Goal: Transaction & Acquisition: Download file/media

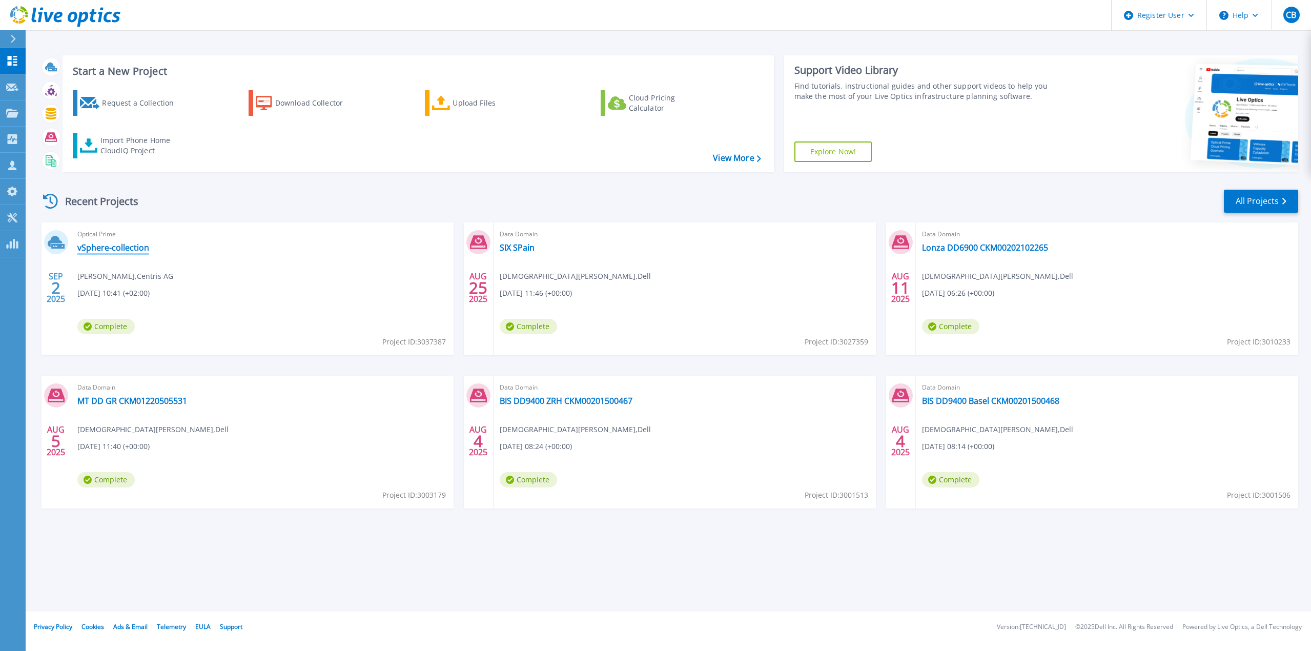
click at [109, 248] on link "vSphere-collection" at bounding box center [113, 247] width 72 height 10
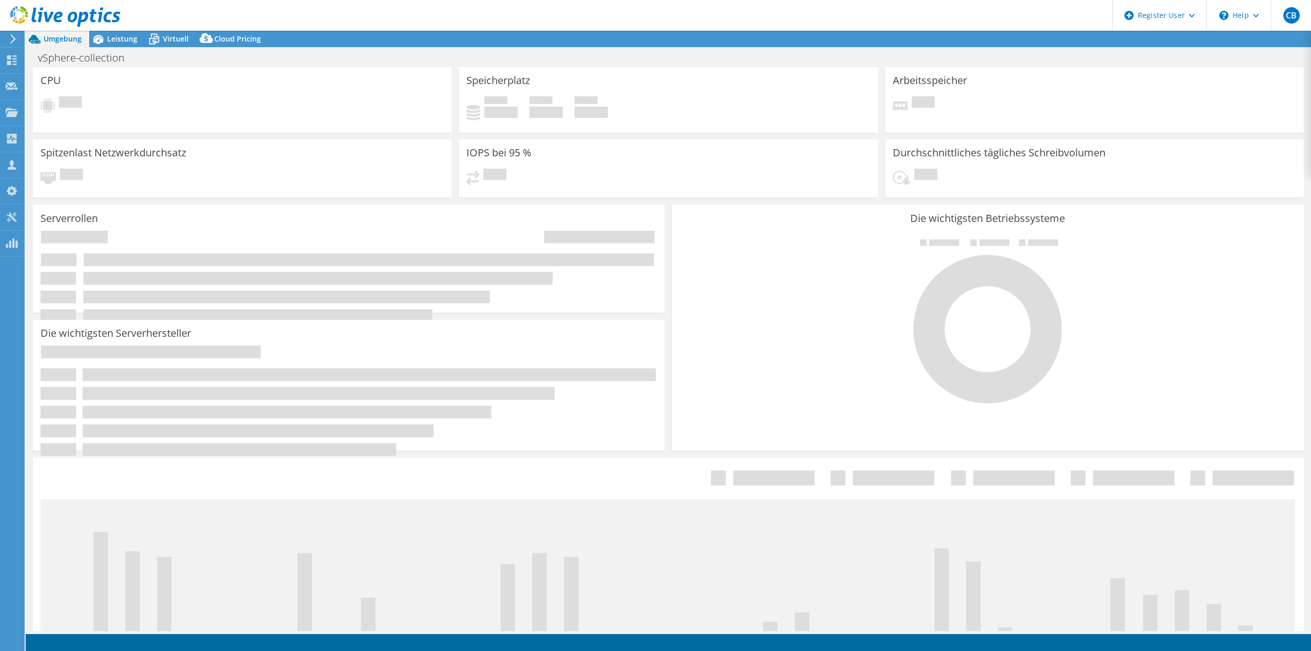
select select "USD"
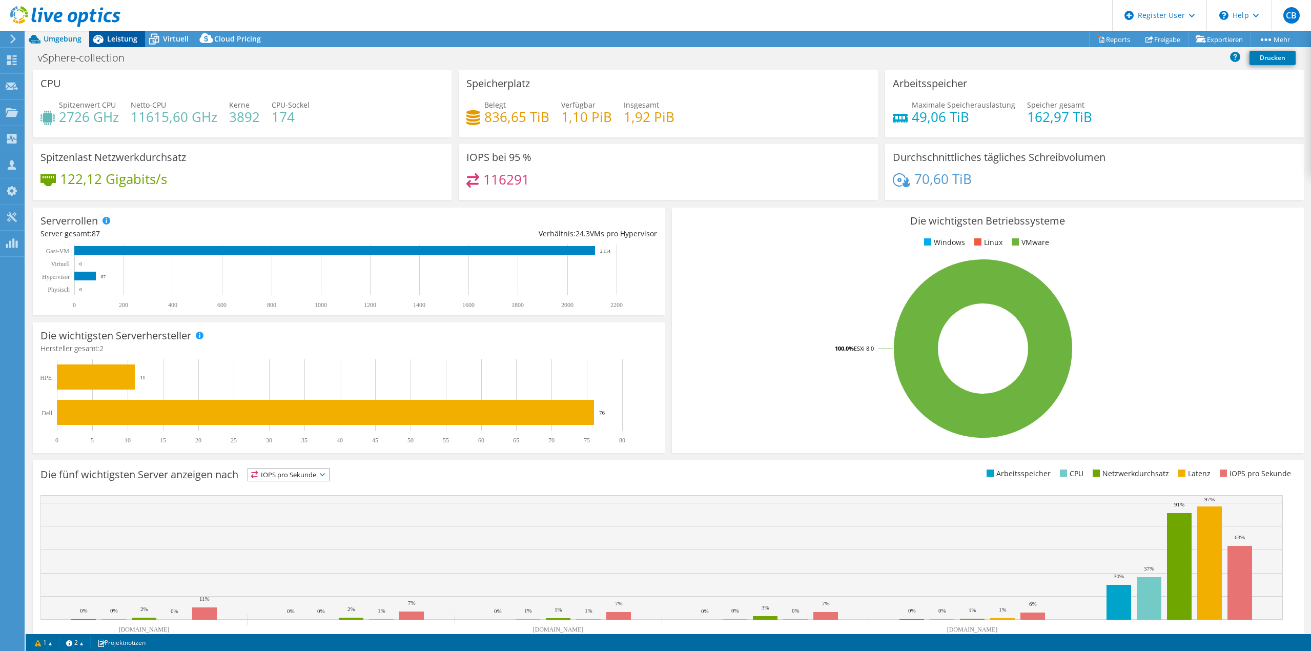
click at [117, 39] on span "Leistung" at bounding box center [122, 39] width 30 height 10
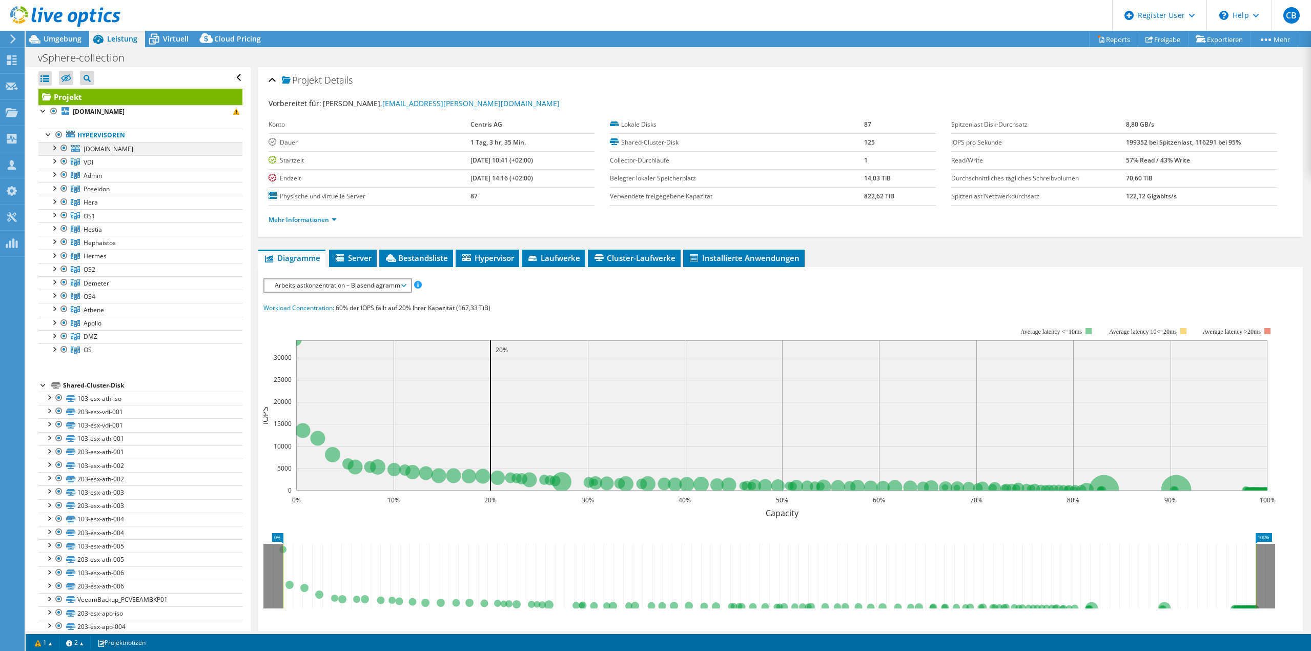
click at [63, 149] on div at bounding box center [64, 148] width 10 height 12
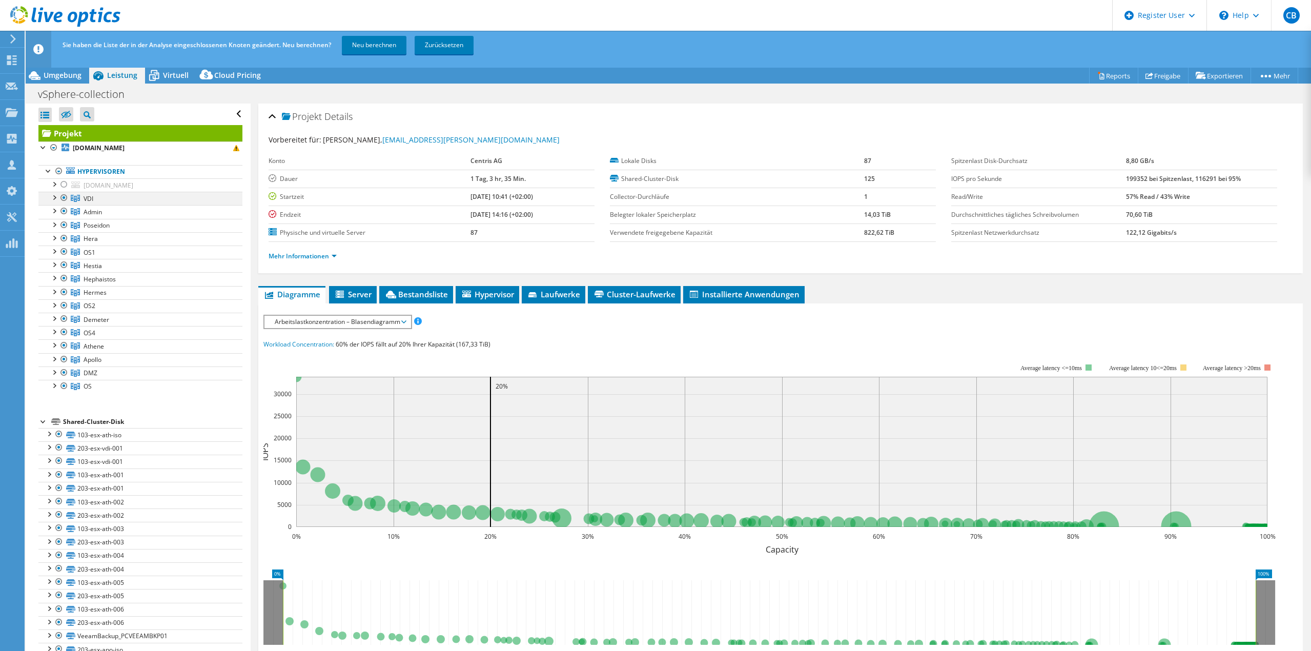
click at [64, 197] on div at bounding box center [64, 198] width 10 height 12
click at [65, 214] on div at bounding box center [64, 211] width 10 height 12
click at [60, 173] on div at bounding box center [59, 171] width 10 height 12
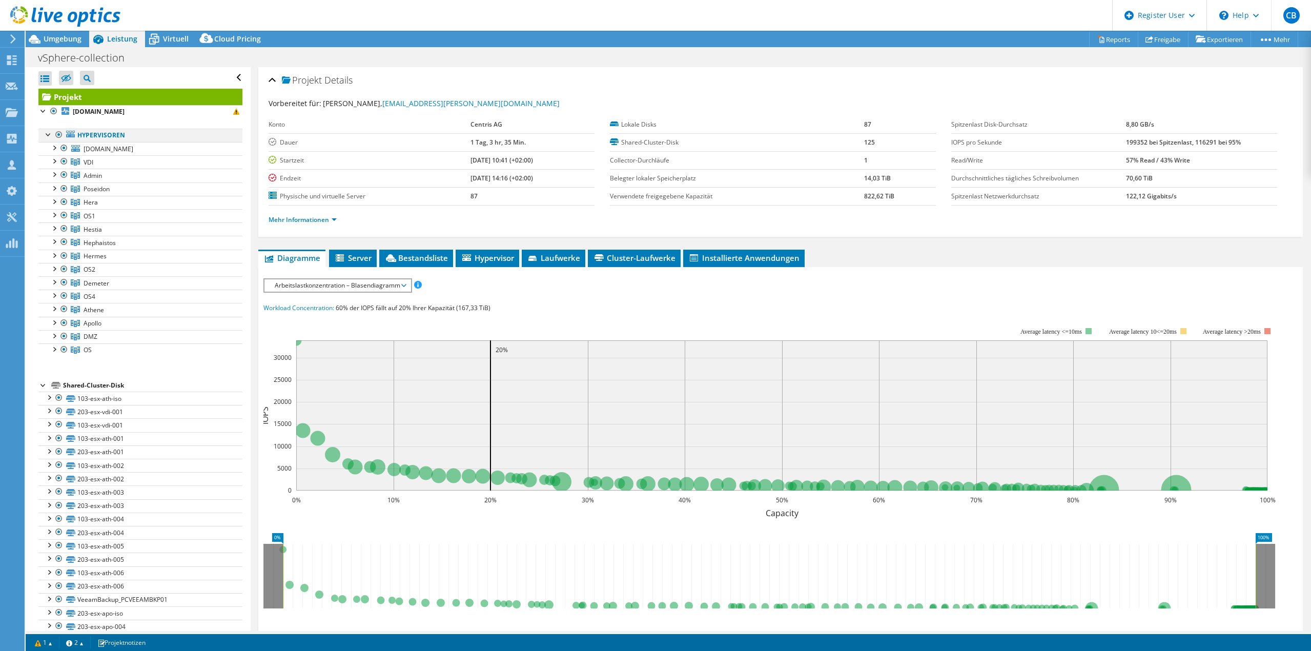
click at [57, 134] on div at bounding box center [59, 135] width 10 height 12
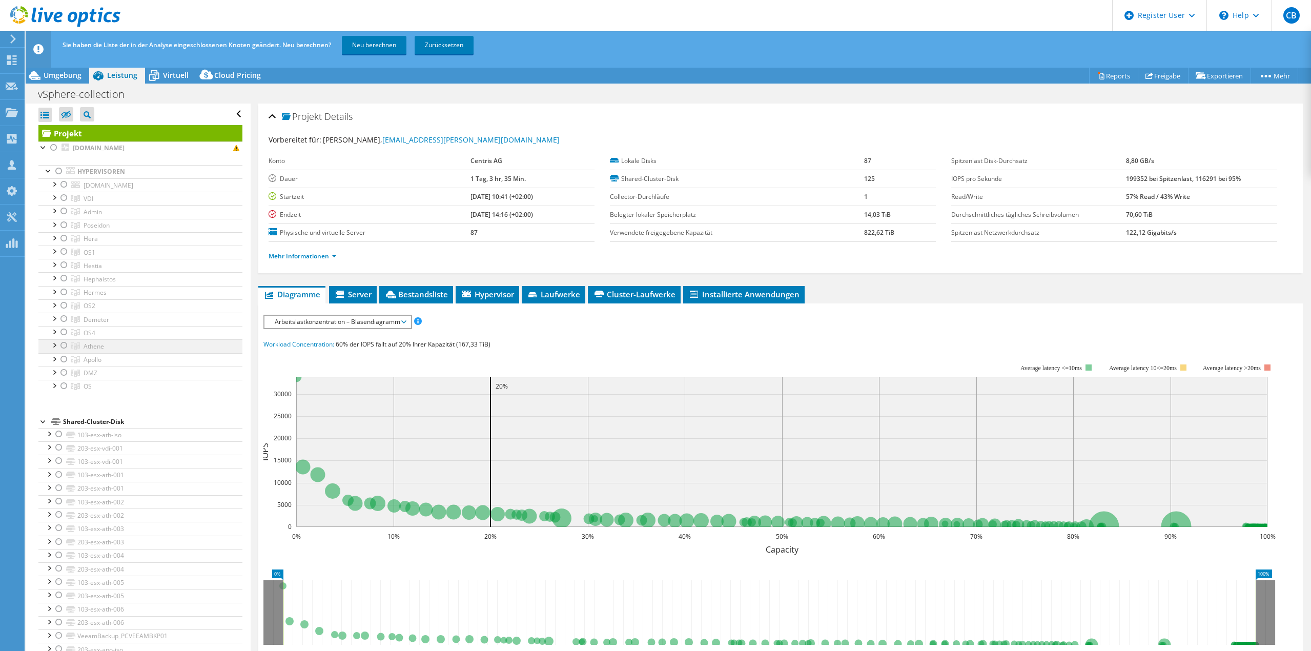
click at [64, 345] on div at bounding box center [64, 345] width 10 height 12
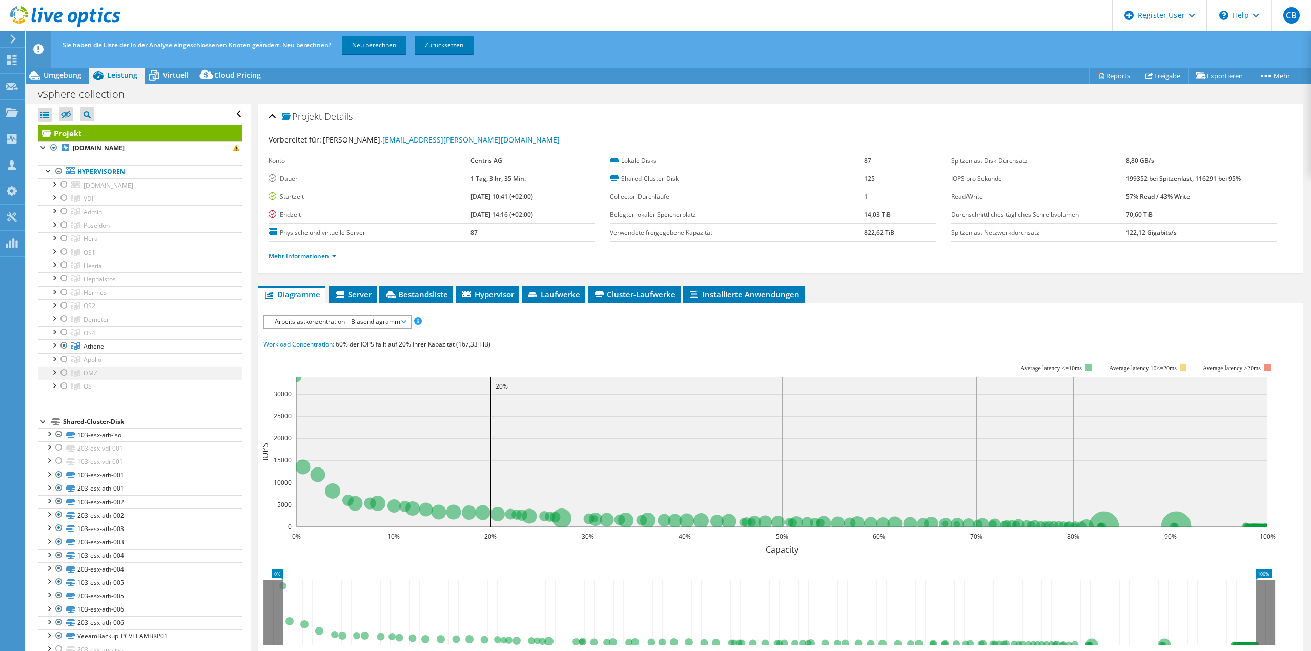
click at [64, 374] on div at bounding box center [64, 372] width 10 height 12
click at [64, 278] on div at bounding box center [64, 278] width 10 height 12
click at [64, 239] on div at bounding box center [64, 238] width 10 height 12
click at [65, 253] on div at bounding box center [64, 251] width 10 height 12
click at [62, 306] on div at bounding box center [64, 305] width 10 height 12
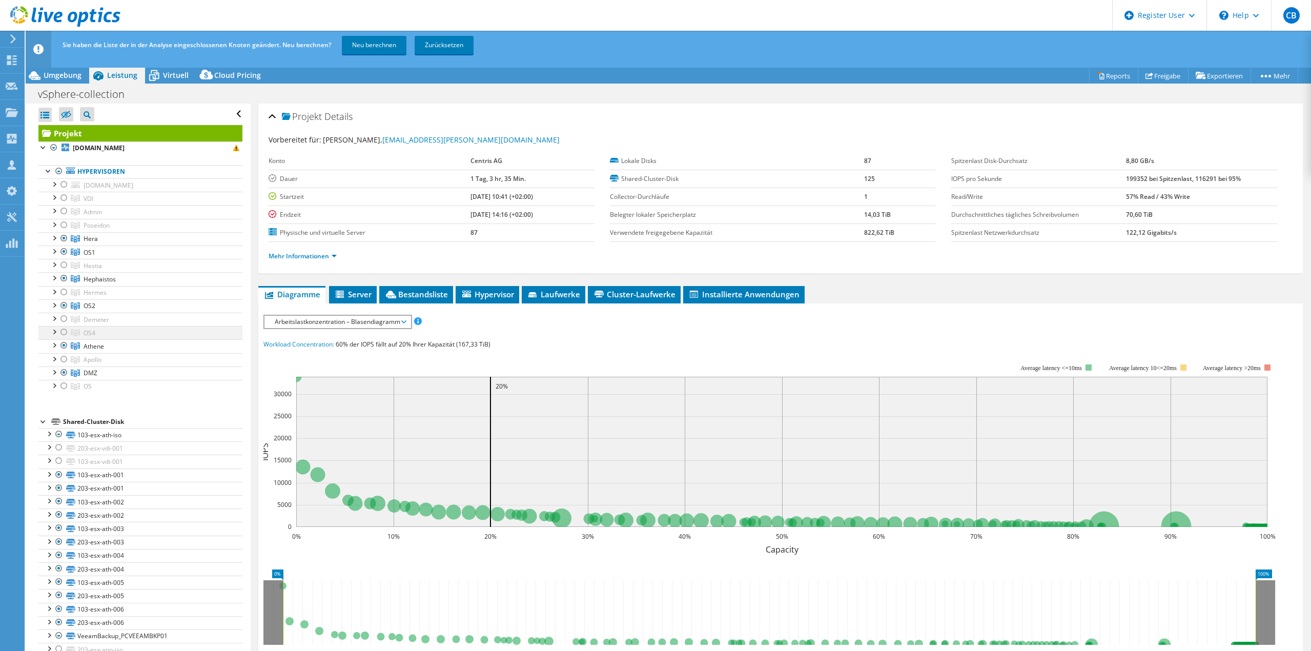
click at [64, 330] on div at bounding box center [64, 332] width 10 height 12
click at [66, 197] on div at bounding box center [64, 198] width 10 height 12
click at [384, 45] on link "Neu berechnen" at bounding box center [374, 45] width 65 height 18
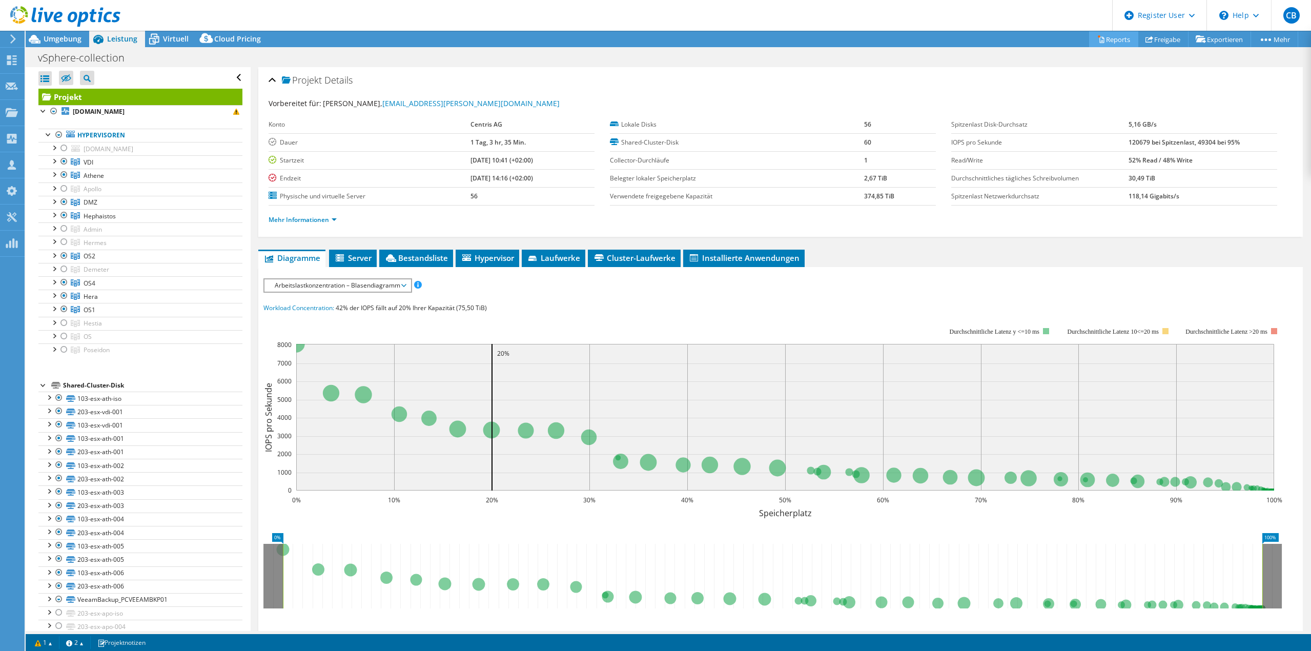
click at [1111, 39] on link "Reports" at bounding box center [1113, 39] width 49 height 16
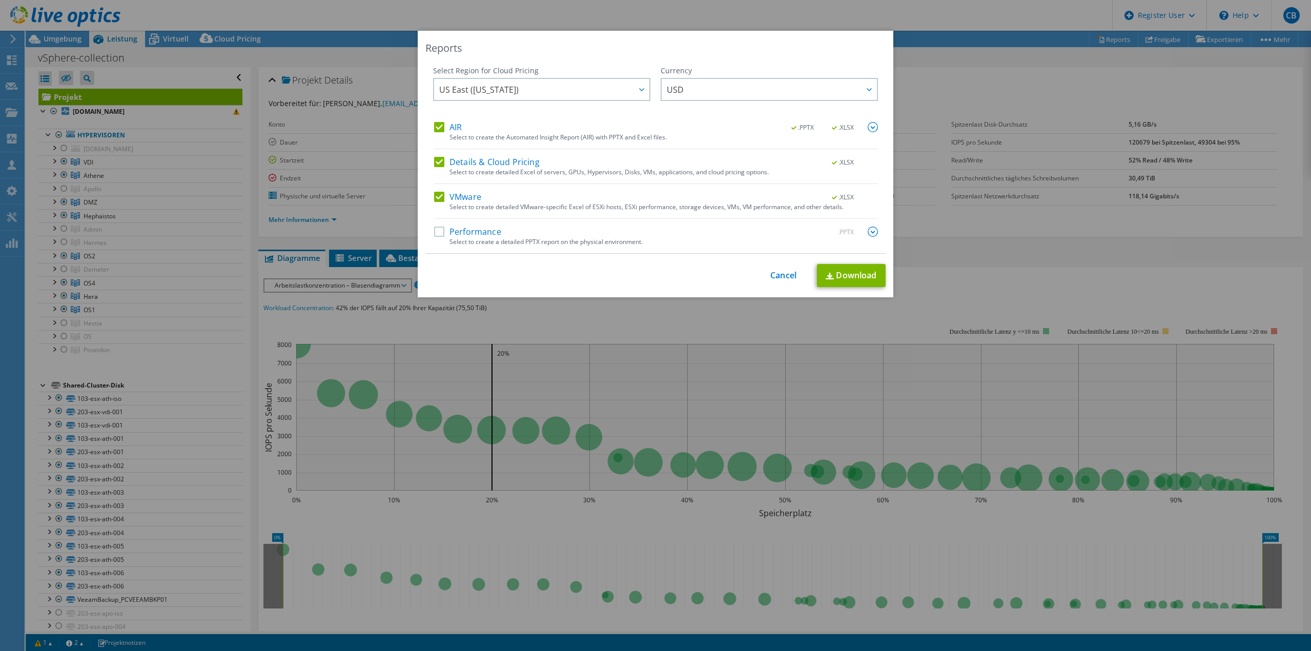
click at [436, 233] on label "Performance" at bounding box center [467, 231] width 67 height 10
click at [0, 0] on input "Performance" at bounding box center [0, 0] width 0 height 0
click at [608, 89] on span "US East ([US_STATE])" at bounding box center [544, 89] width 210 height 21
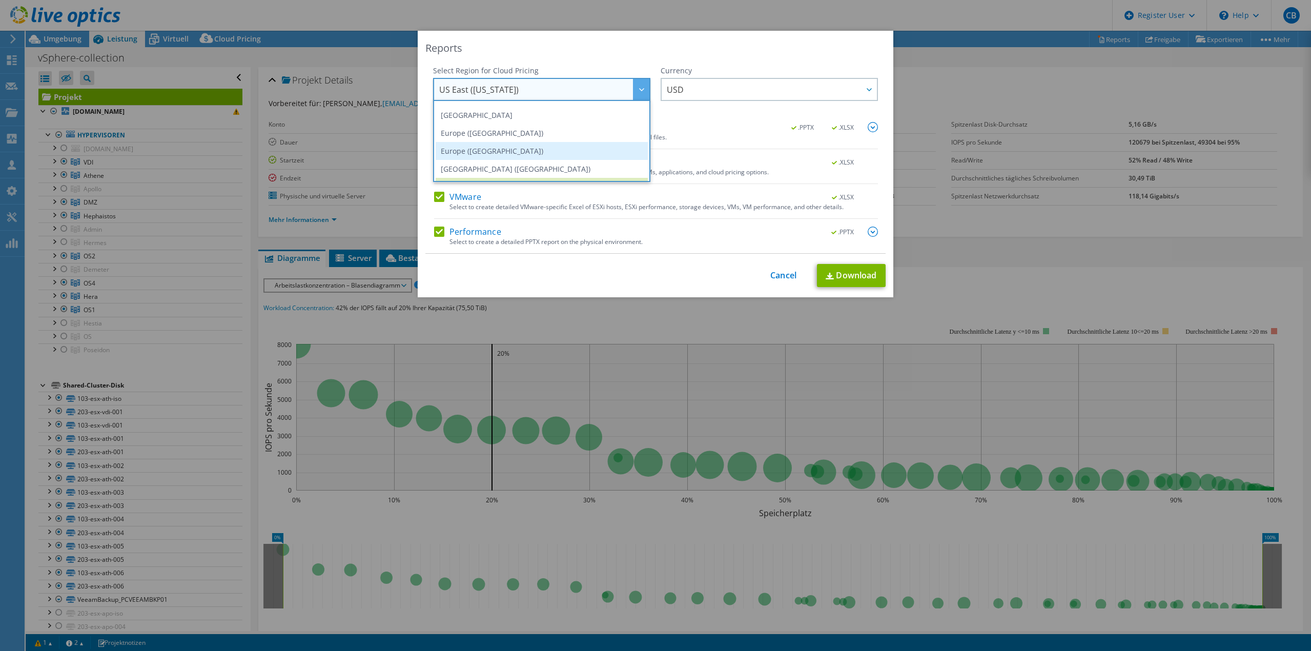
scroll to position [87, 0]
click at [521, 151] on li "Europe ([GEOGRAPHIC_DATA])" at bounding box center [542, 150] width 212 height 18
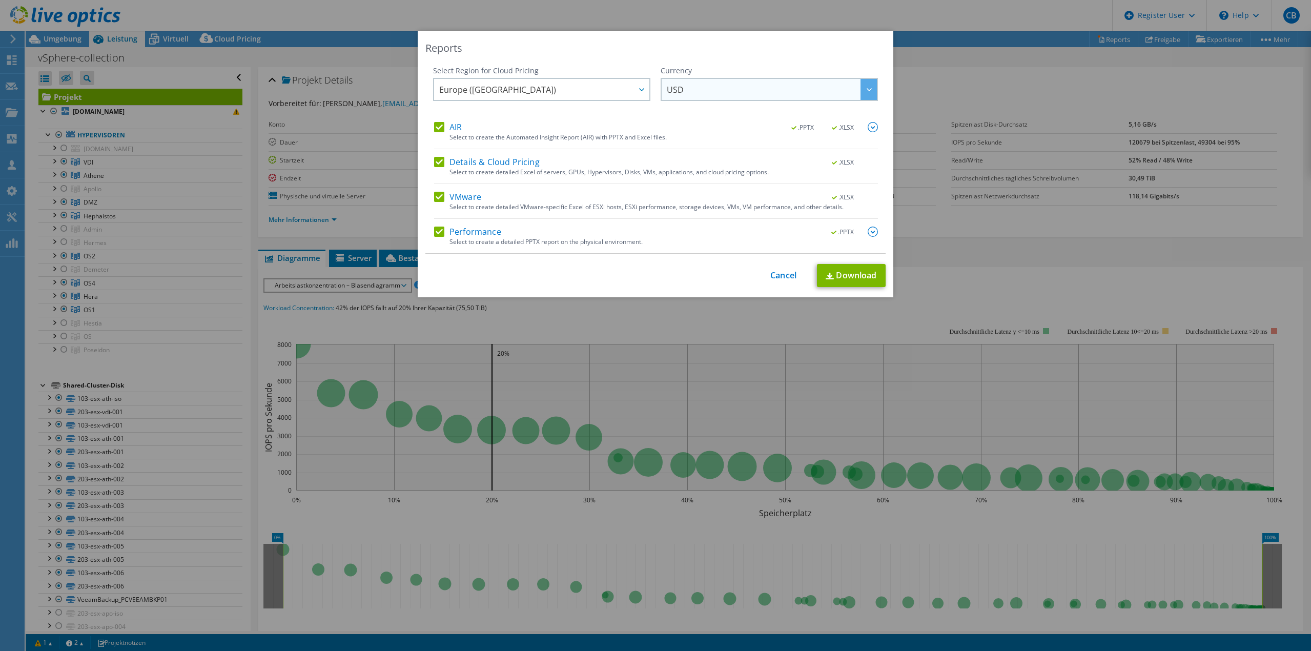
click at [794, 88] on span "USD" at bounding box center [772, 89] width 210 height 21
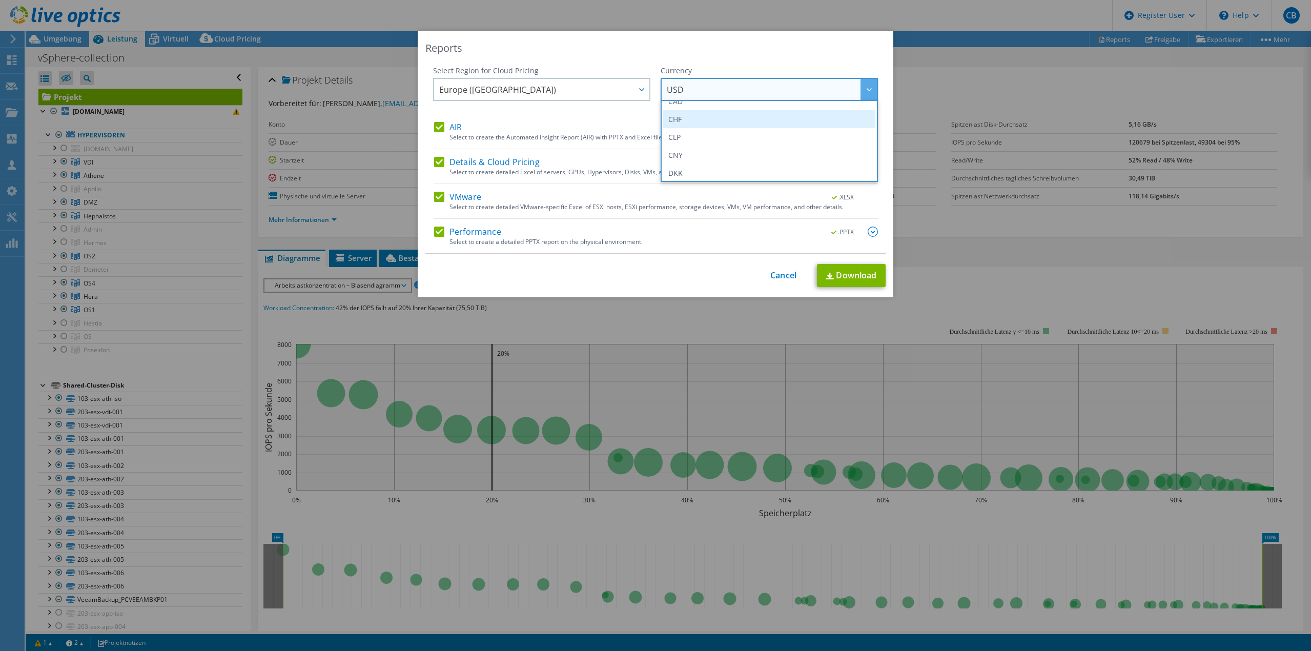
click at [695, 115] on li "CHF" at bounding box center [769, 119] width 212 height 18
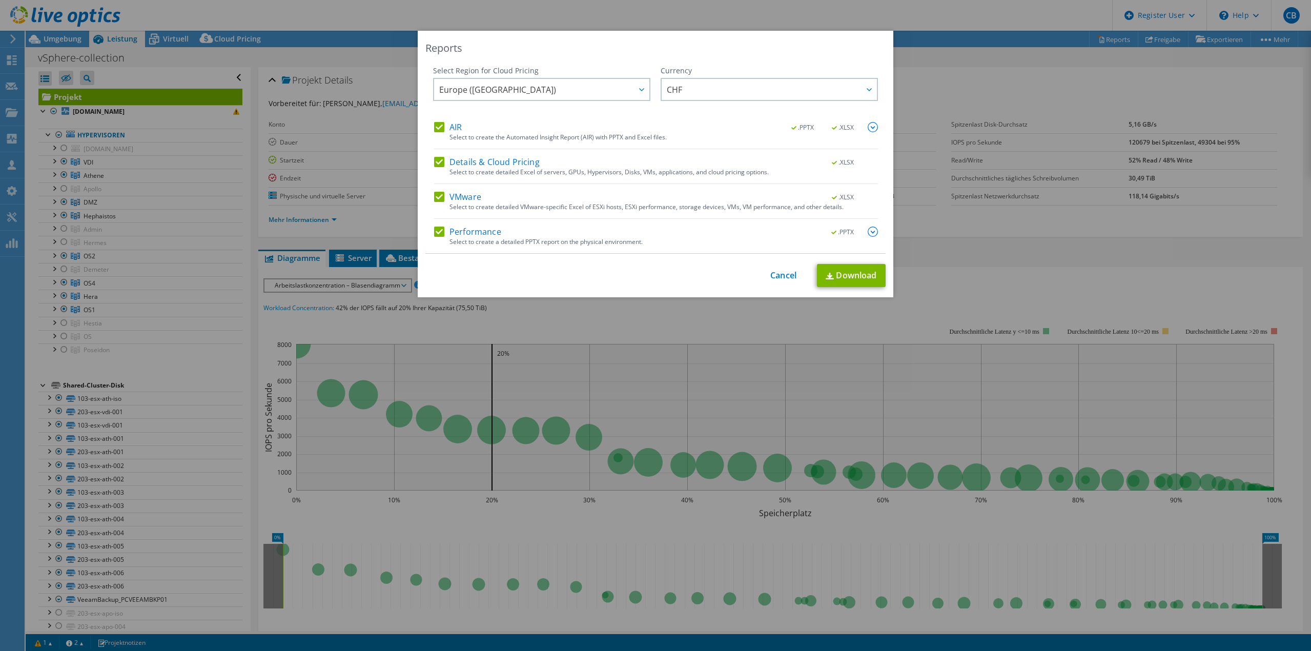
click at [871, 231] on img at bounding box center [872, 231] width 10 height 10
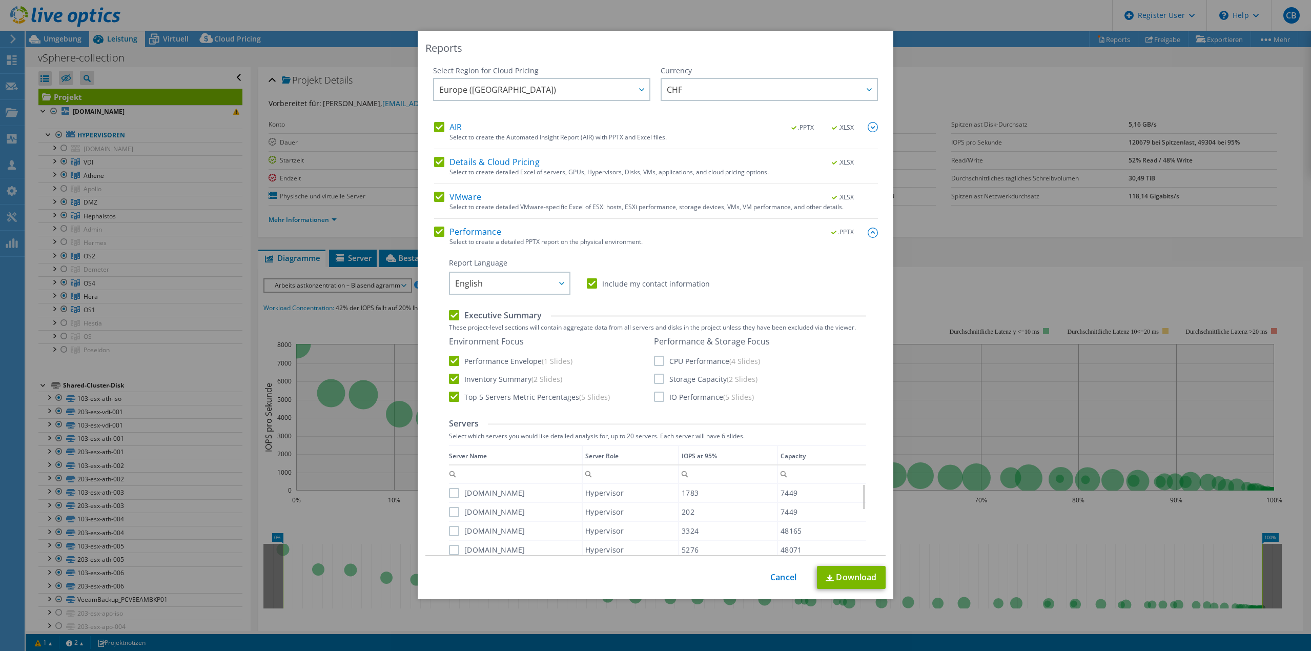
click at [655, 366] on div "Performance & Storage Focus CPU Performance (4 Slides) Storage Capacity (2 Slid…" at bounding box center [712, 369] width 116 height 66
click at [655, 362] on label "CPU Performance (4 Slides)" at bounding box center [707, 361] width 106 height 10
click at [0, 0] on input "CPU Performance (4 Slides)" at bounding box center [0, 0] width 0 height 0
click at [655, 377] on label "Storage Capacity (2 Slides)" at bounding box center [705, 379] width 103 height 10
click at [0, 0] on input "Storage Capacity (2 Slides)" at bounding box center [0, 0] width 0 height 0
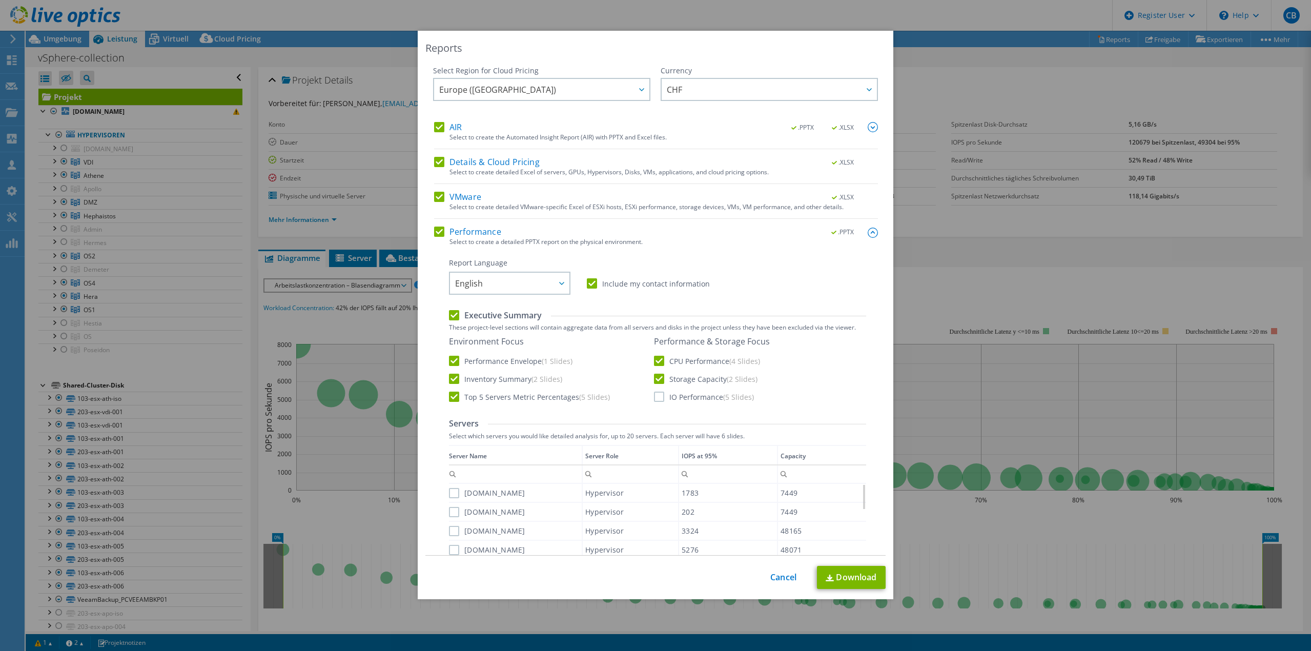
click at [658, 399] on label "IO Performance (5 Slides)" at bounding box center [704, 396] width 100 height 10
click at [0, 0] on input "IO Performance (5 Slides)" at bounding box center [0, 0] width 0 height 0
click at [867, 131] on img at bounding box center [872, 127] width 10 height 10
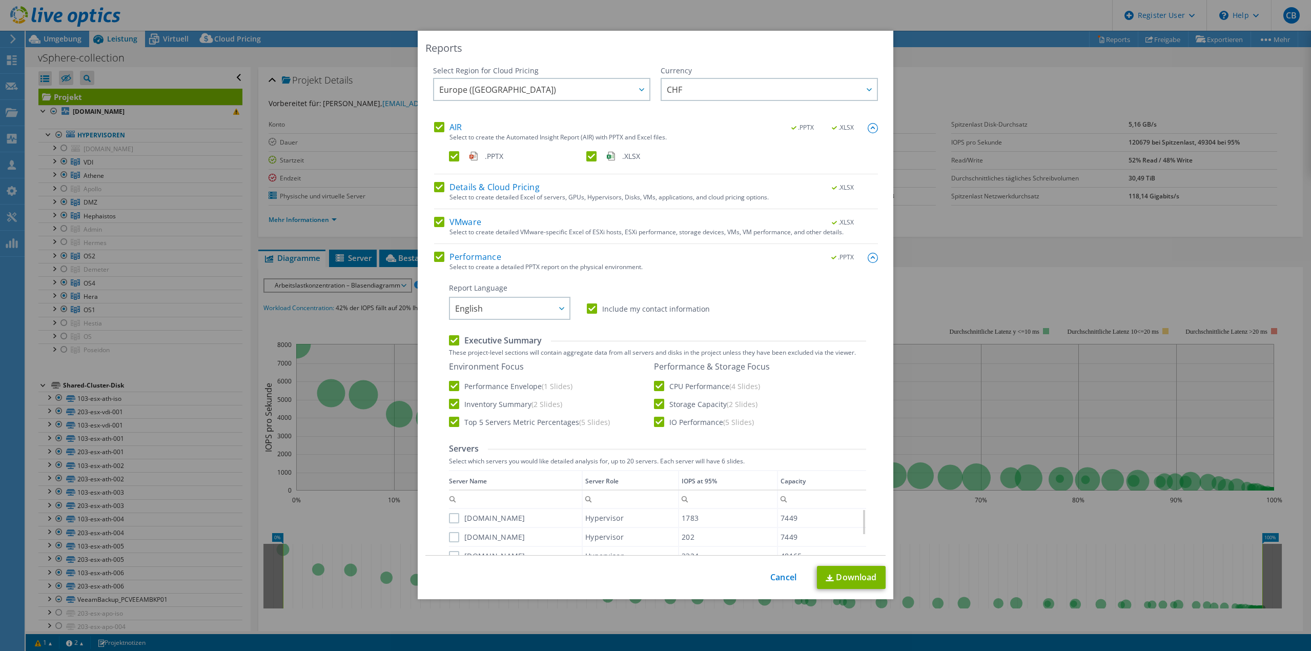
click at [867, 131] on img at bounding box center [872, 128] width 10 height 10
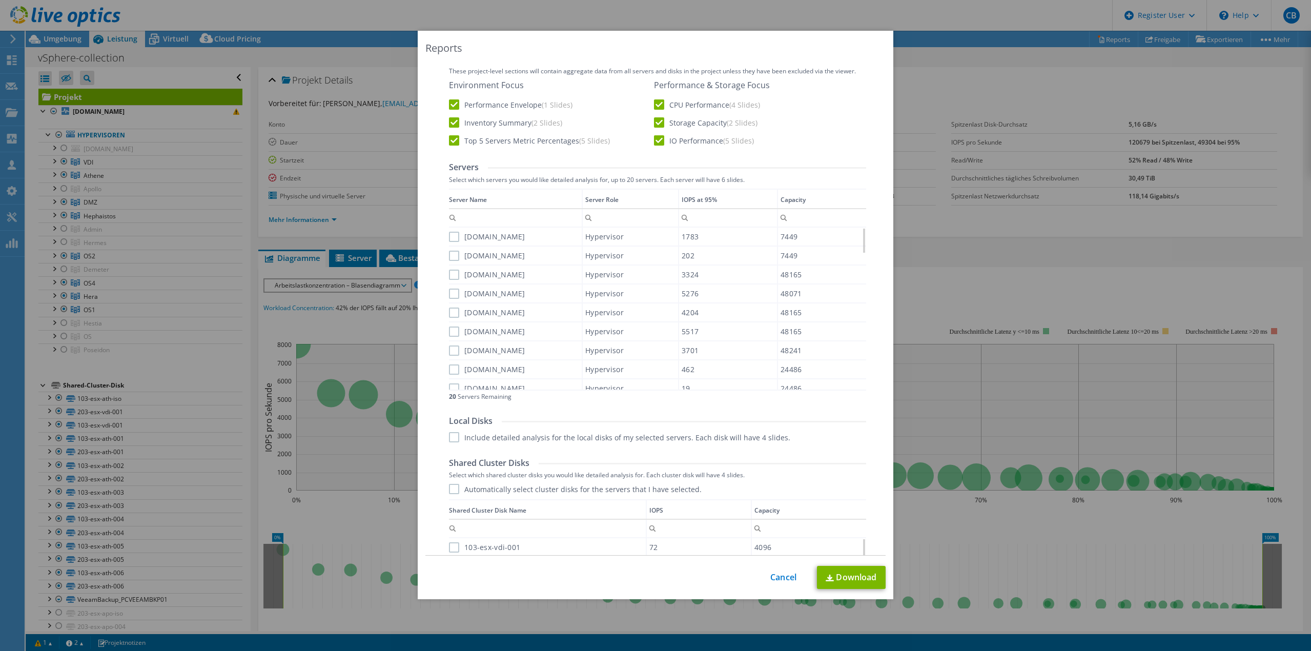
scroll to position [498, 0]
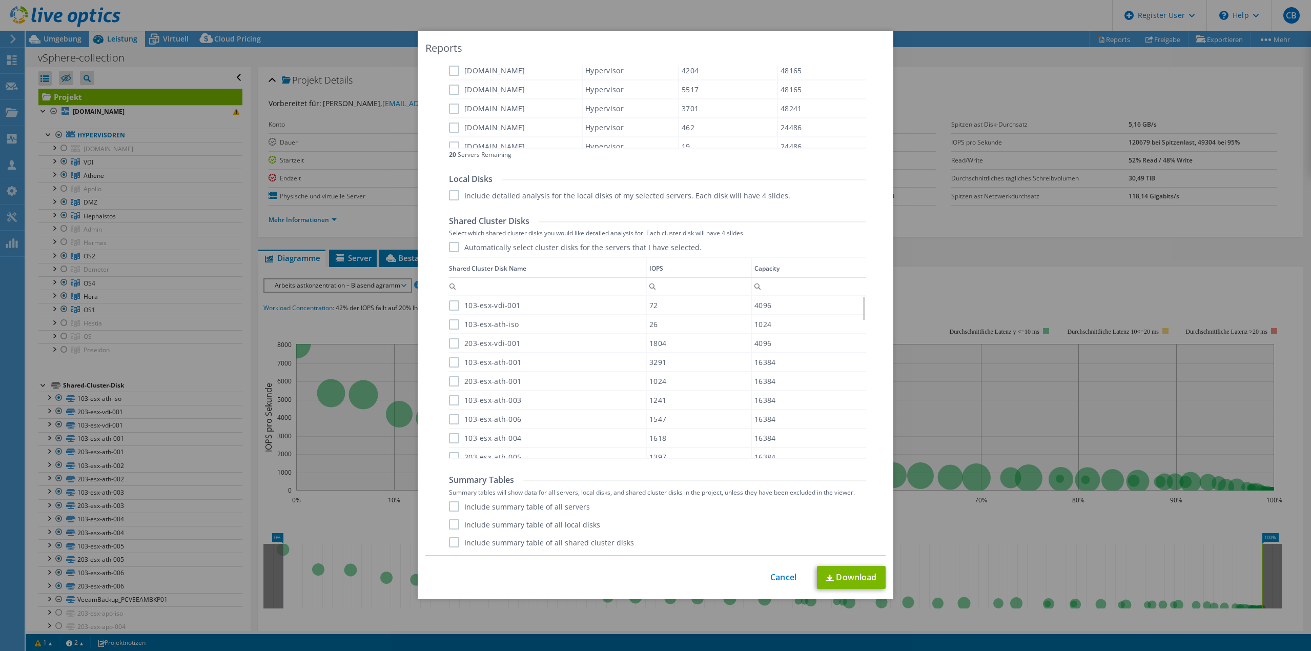
click at [449, 506] on label "Include summary table of all servers" at bounding box center [519, 506] width 141 height 10
click at [0, 0] on input "Include summary table of all servers" at bounding box center [0, 0] width 0 height 0
click at [451, 529] on label "Include summary table of all local disks" at bounding box center [524, 524] width 151 height 10
click at [0, 0] on input "Include summary table of all local disks" at bounding box center [0, 0] width 0 height 0
click at [451, 545] on label "Include summary table of all shared cluster disks" at bounding box center [541, 542] width 185 height 10
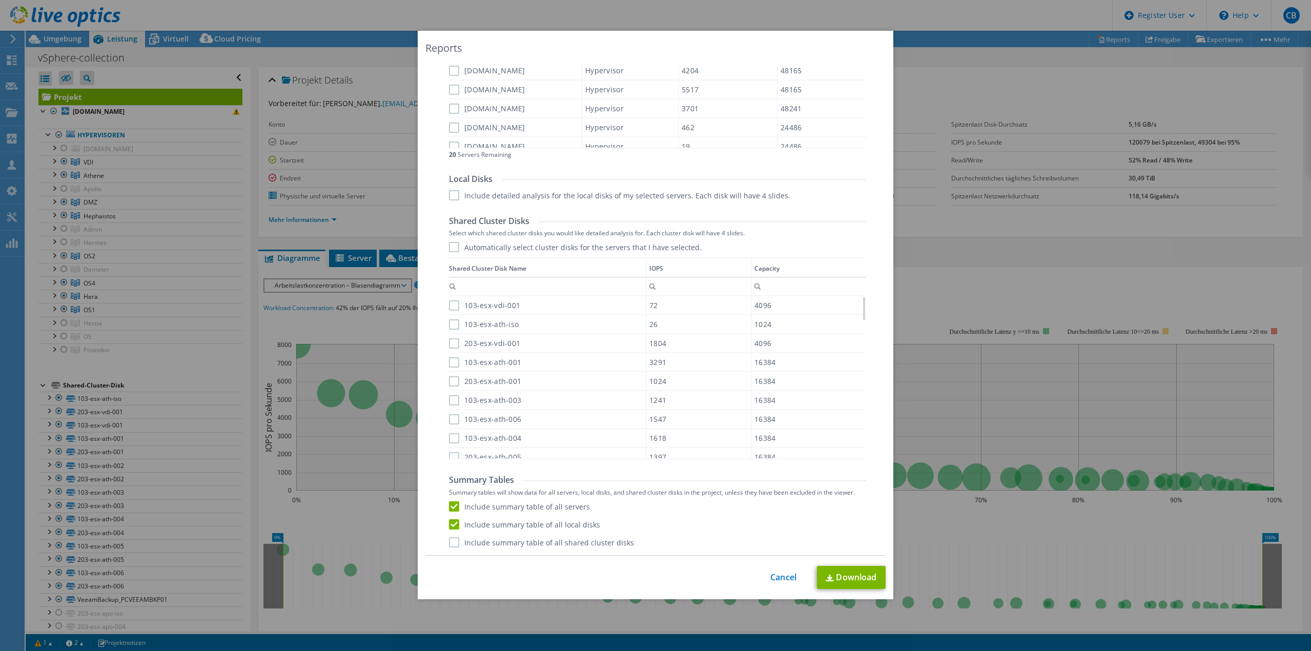
click at [0, 0] on input "Include summary table of all shared cluster disks" at bounding box center [0, 0] width 0 height 0
click at [846, 577] on link "Download" at bounding box center [851, 577] width 69 height 23
click at [1083, 90] on div "Reports Select Region for Cloud Pricing Asia Pacific ([GEOGRAPHIC_DATA]) [GEOGR…" at bounding box center [655, 325] width 1311 height 589
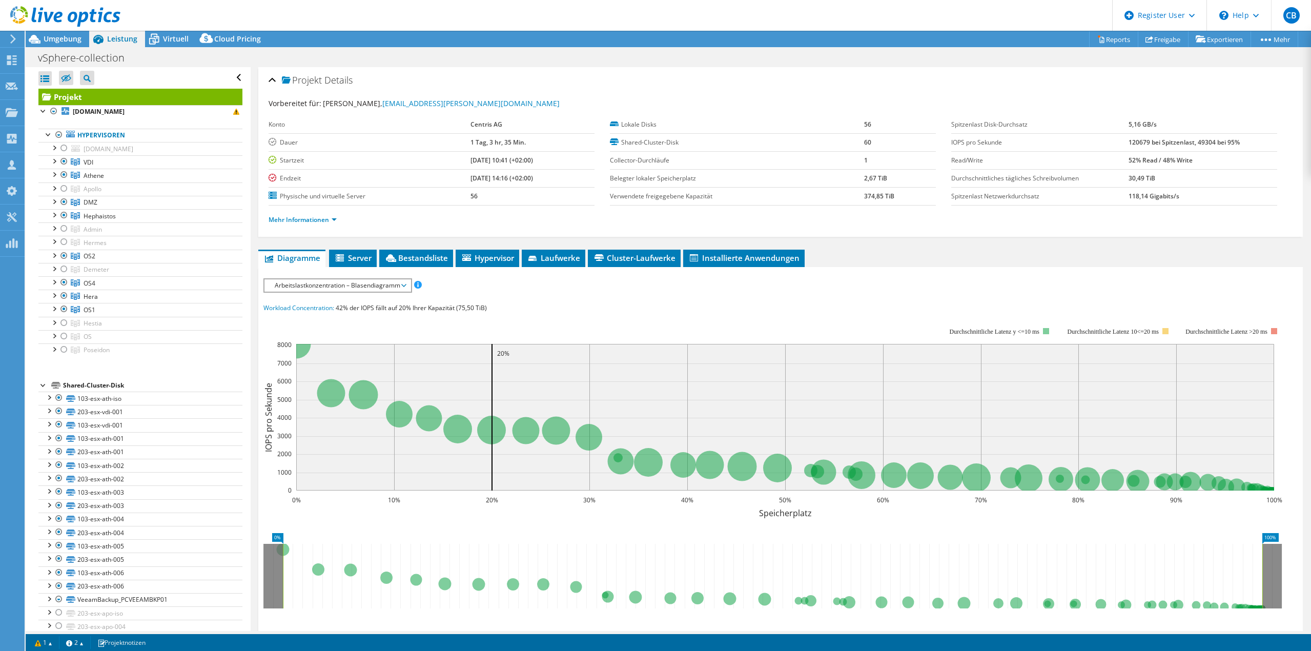
click at [376, 289] on span "Arbeitslastkonzentration – Blasendiagramm" at bounding box center [338, 285] width 136 height 12
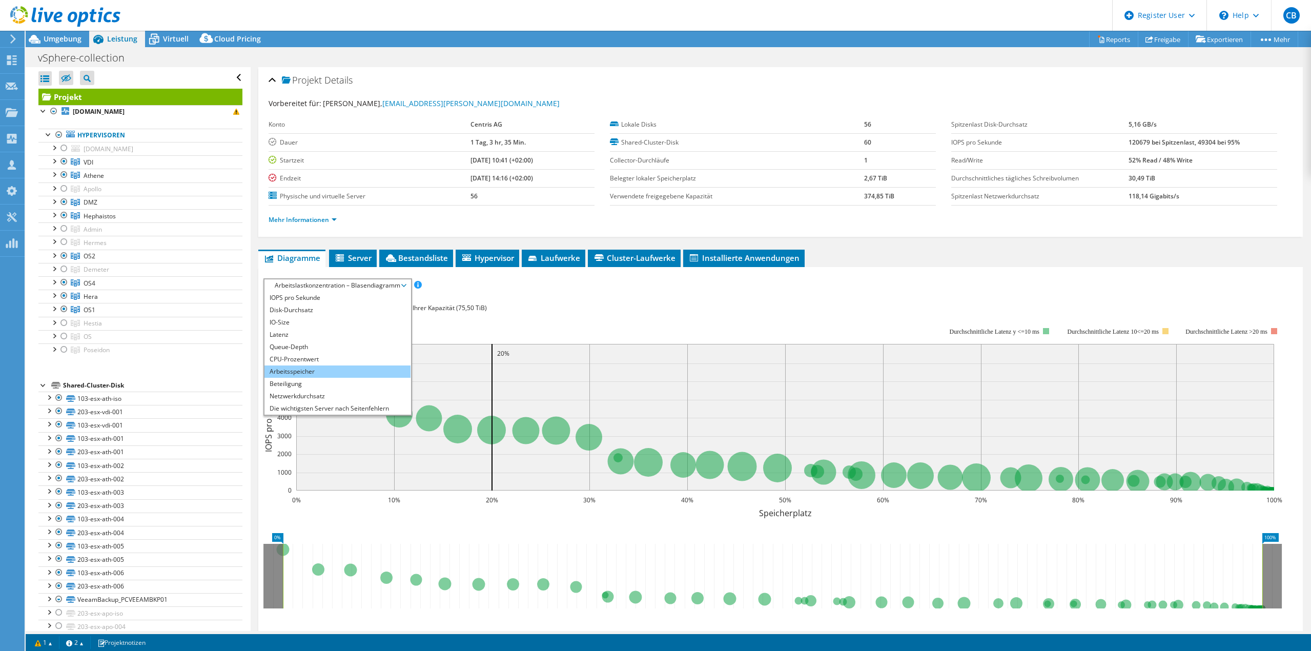
click at [325, 368] on li "Arbeitsspeicher" at bounding box center [337, 371] width 146 height 12
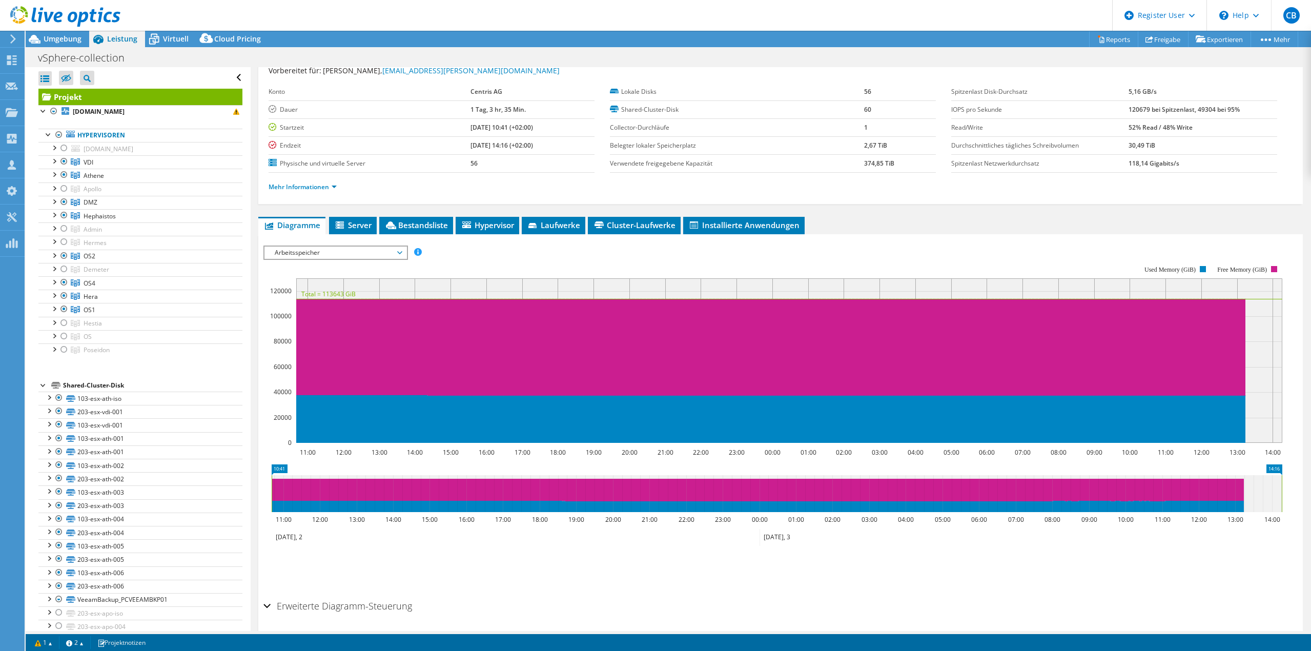
scroll to position [17, 0]
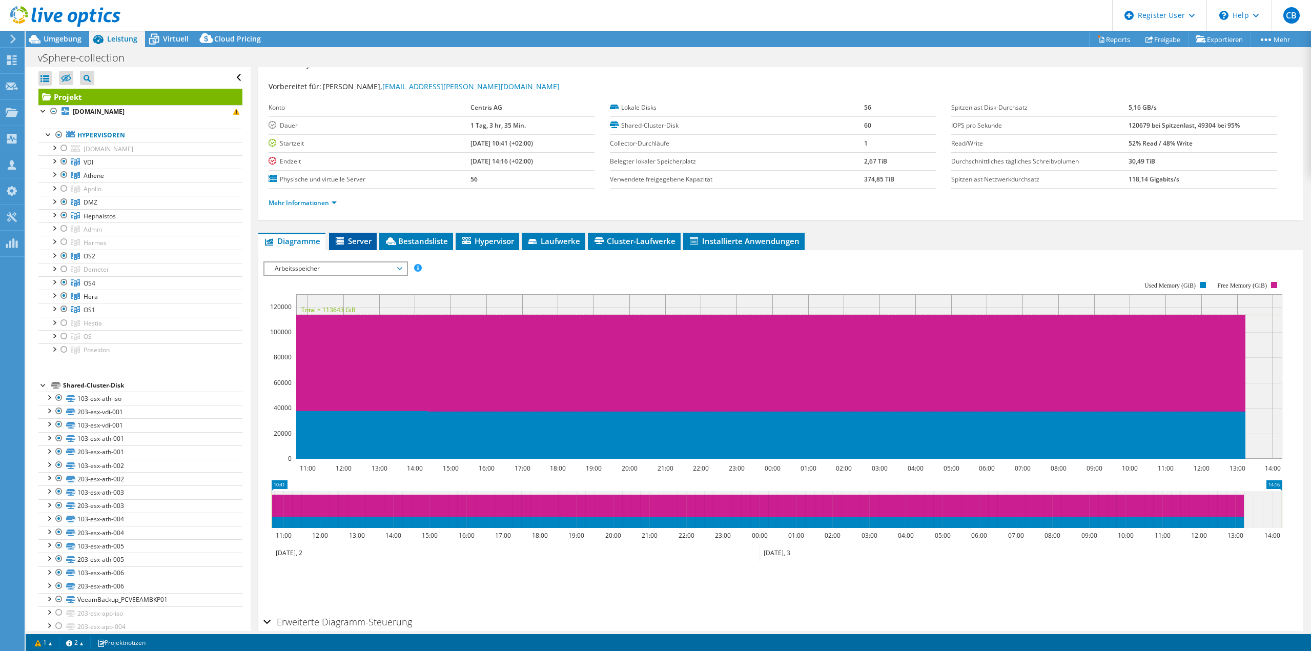
click at [362, 242] on span "Server" at bounding box center [352, 241] width 37 height 10
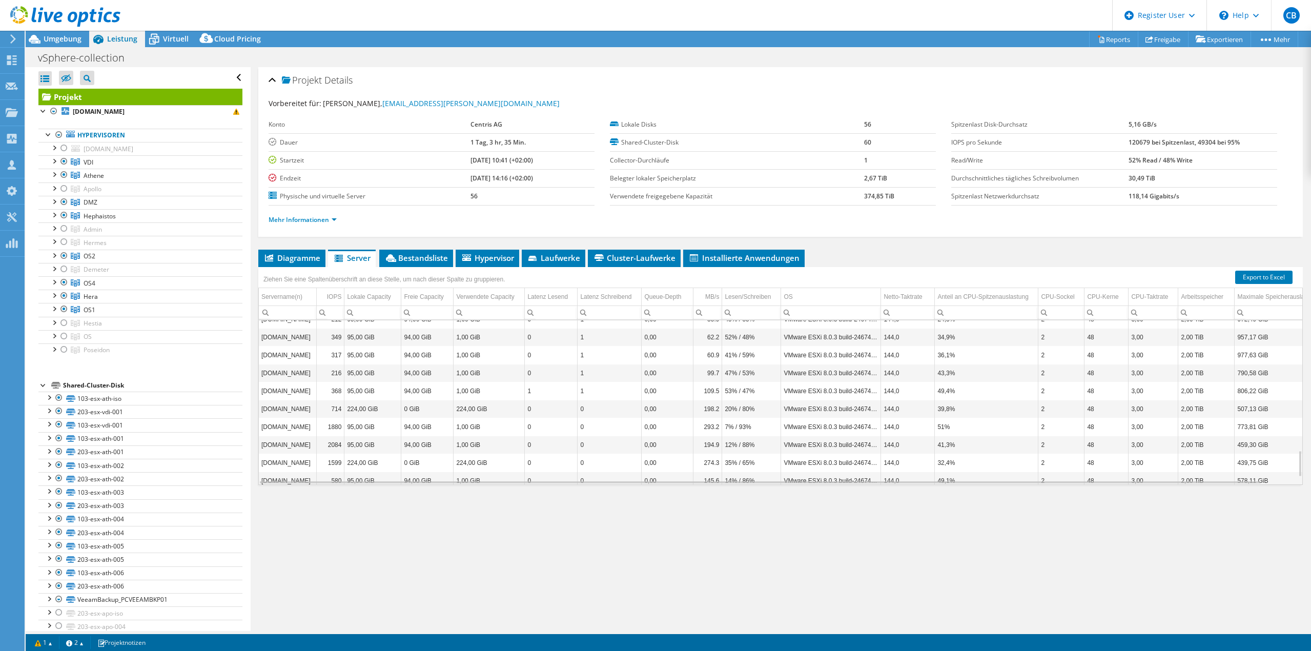
scroll to position [845, 0]
click at [434, 255] on span "Bestandsliste" at bounding box center [416, 258] width 64 height 10
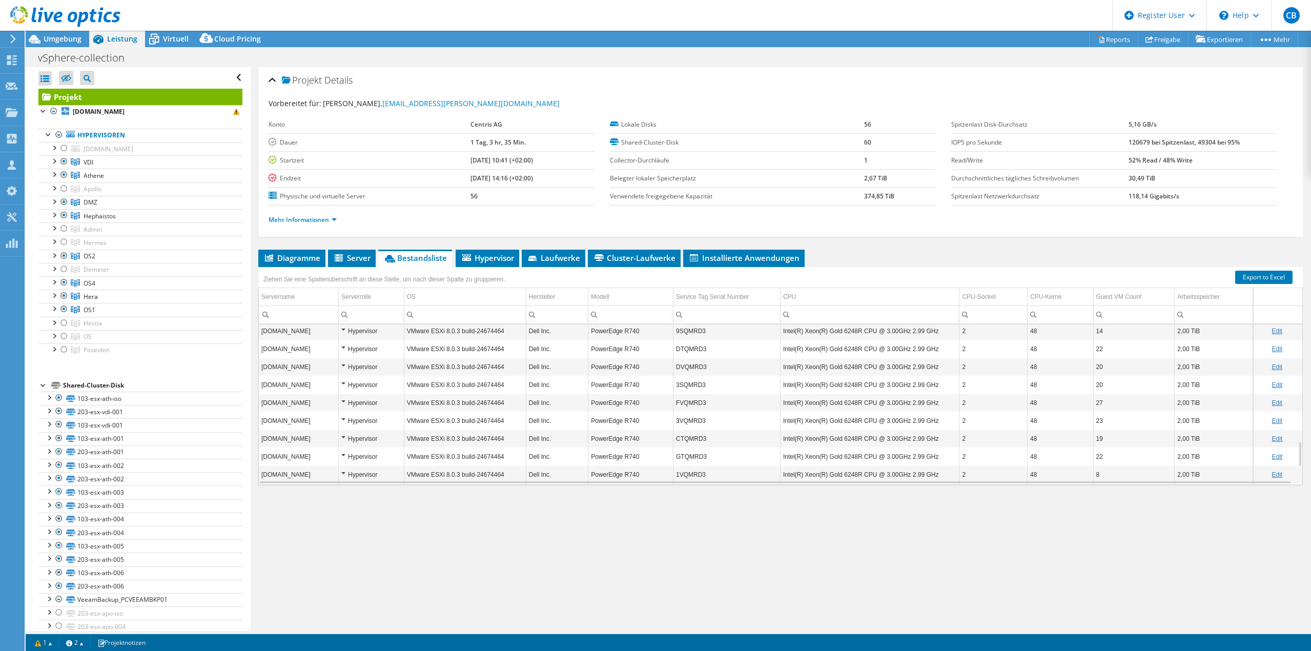
scroll to position [849, 0]
click at [53, 309] on div at bounding box center [54, 308] width 10 height 10
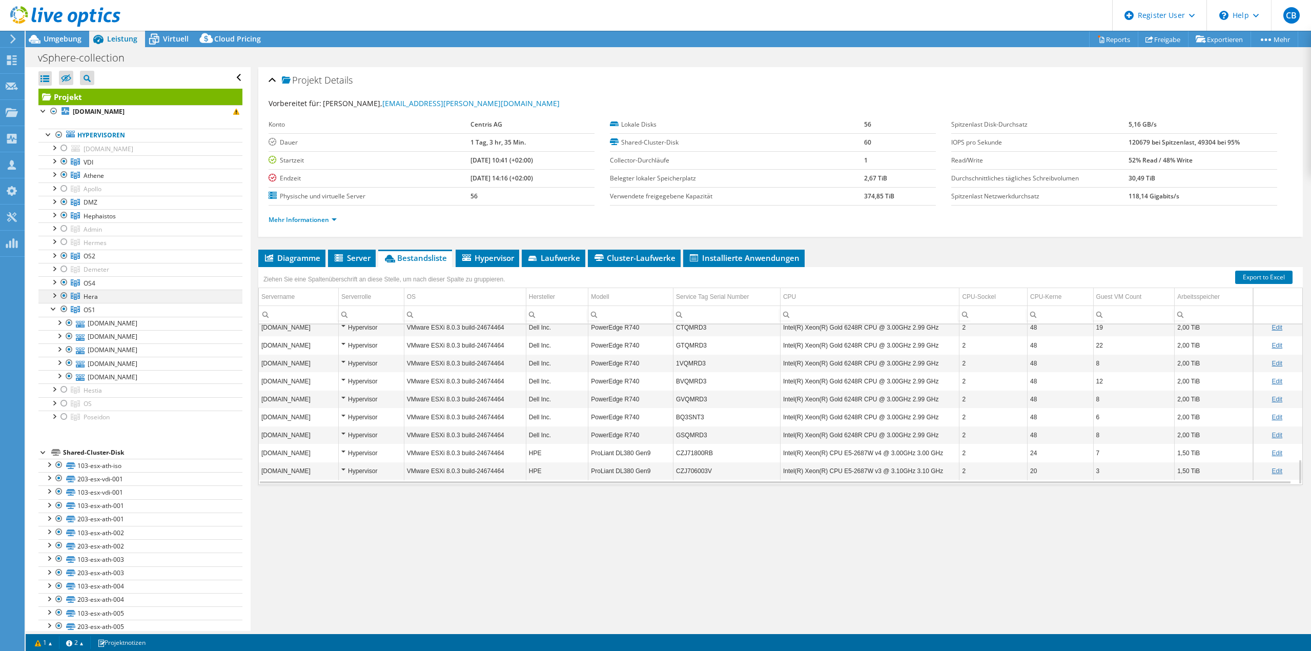
click at [54, 296] on div at bounding box center [54, 294] width 10 height 10
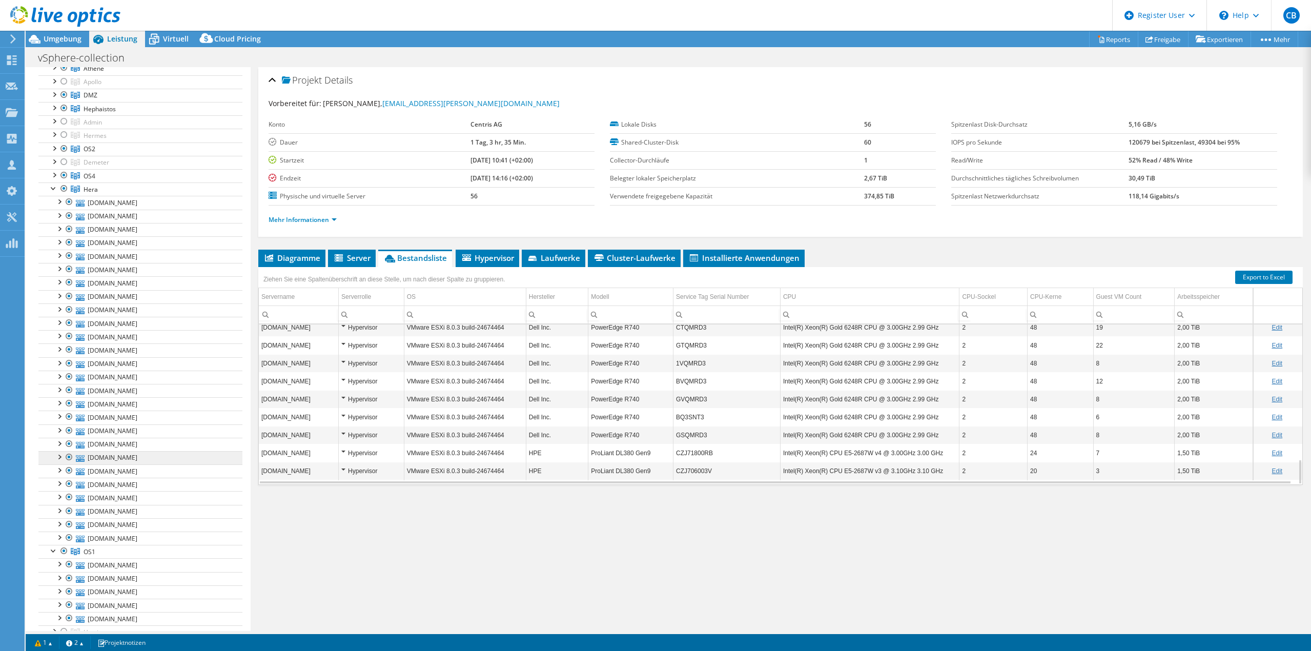
scroll to position [0, 0]
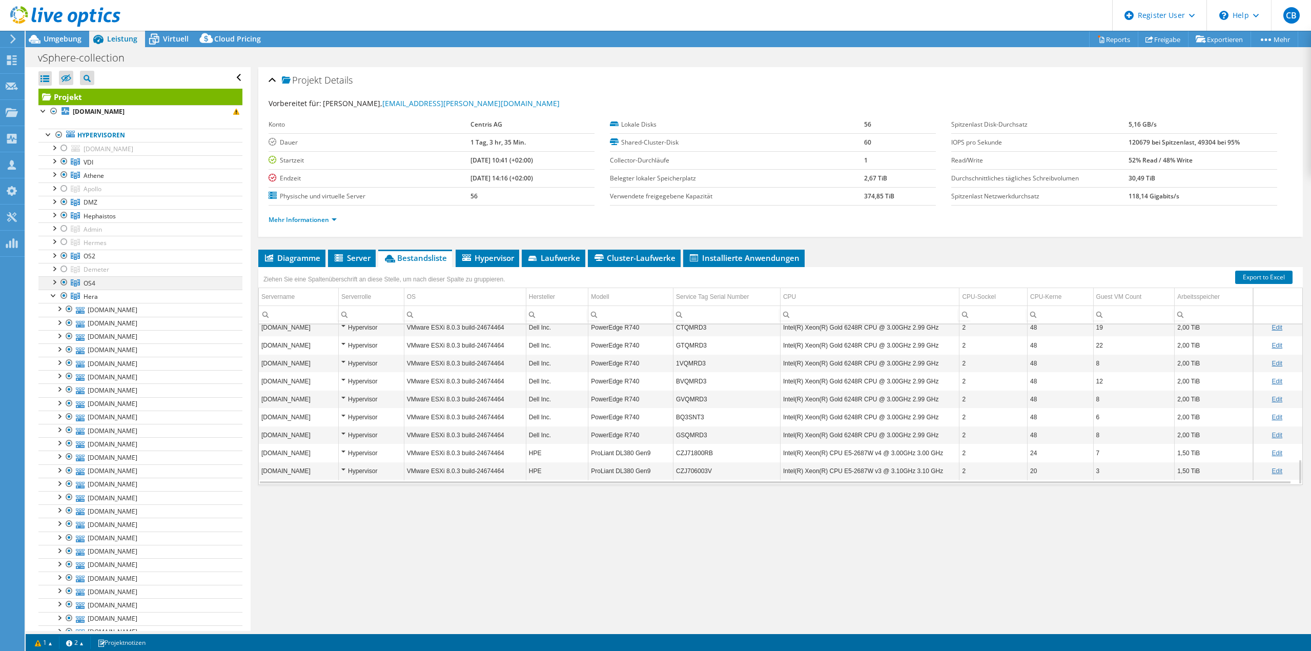
click at [53, 283] on div at bounding box center [54, 281] width 10 height 10
click at [55, 257] on div at bounding box center [54, 255] width 10 height 10
click at [55, 216] on div at bounding box center [54, 214] width 10 height 10
click at [56, 204] on div at bounding box center [54, 201] width 10 height 10
click at [71, 241] on div at bounding box center [69, 242] width 10 height 12
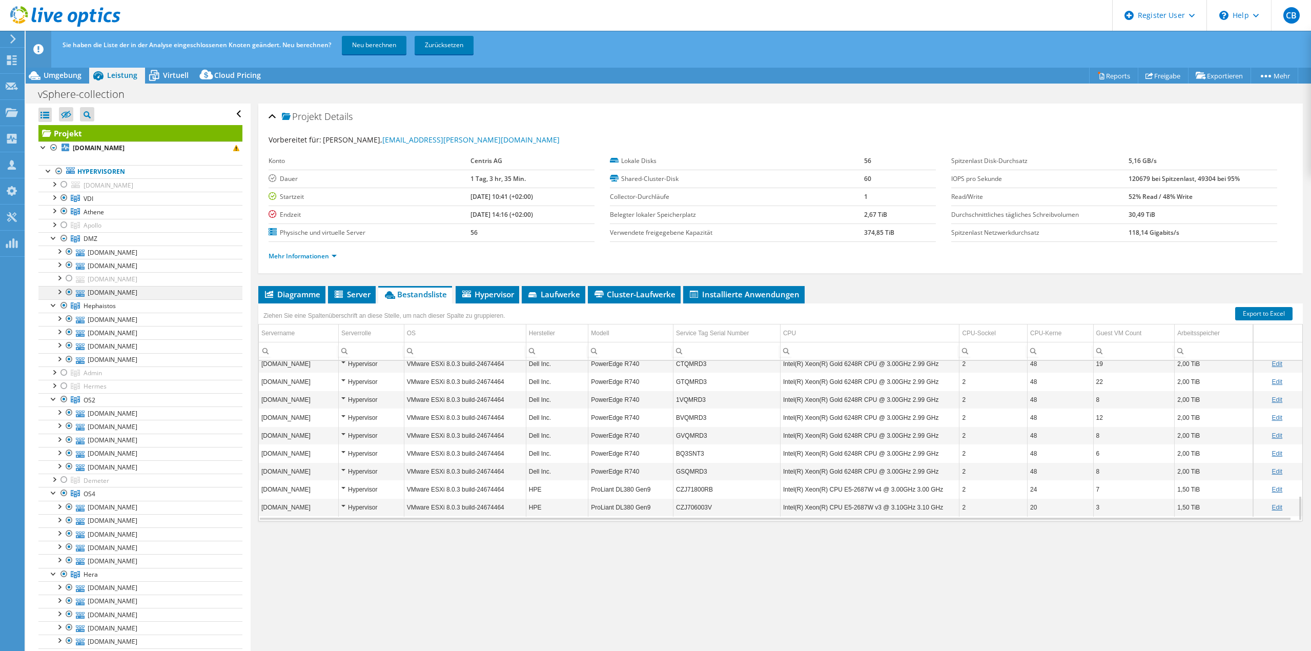
click at [69, 289] on div at bounding box center [69, 292] width 10 height 12
click at [374, 47] on link "Neu berechnen" at bounding box center [374, 45] width 65 height 18
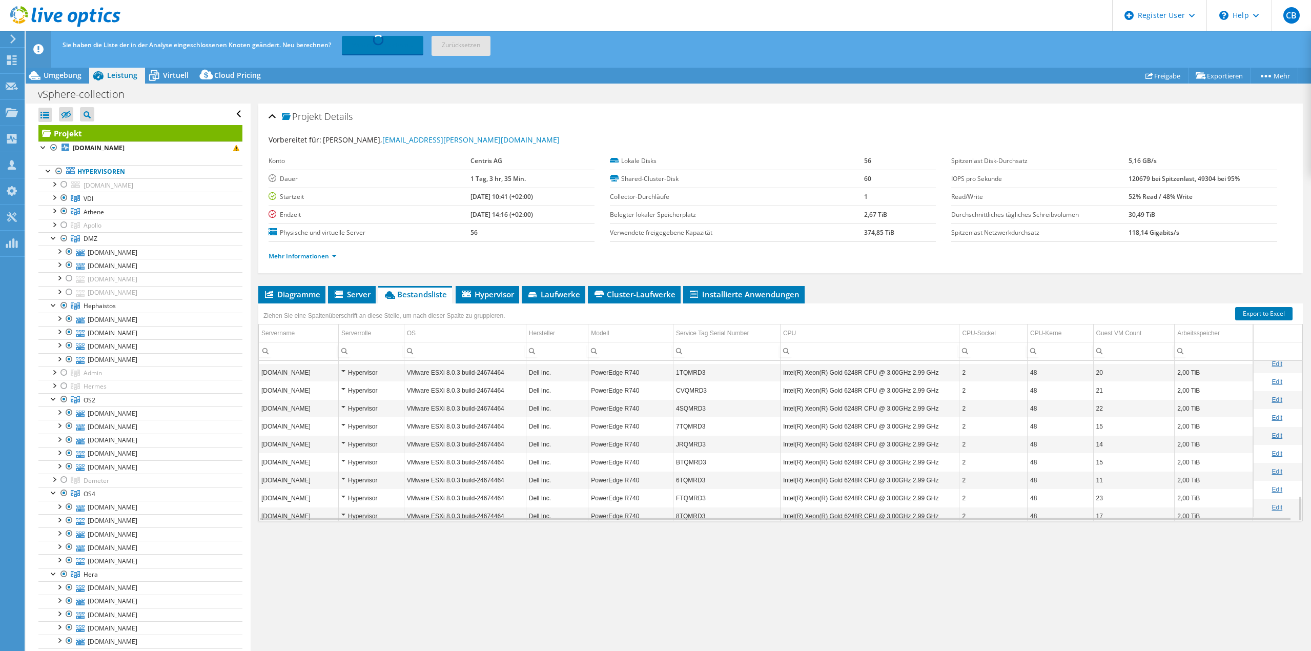
scroll to position [849, 0]
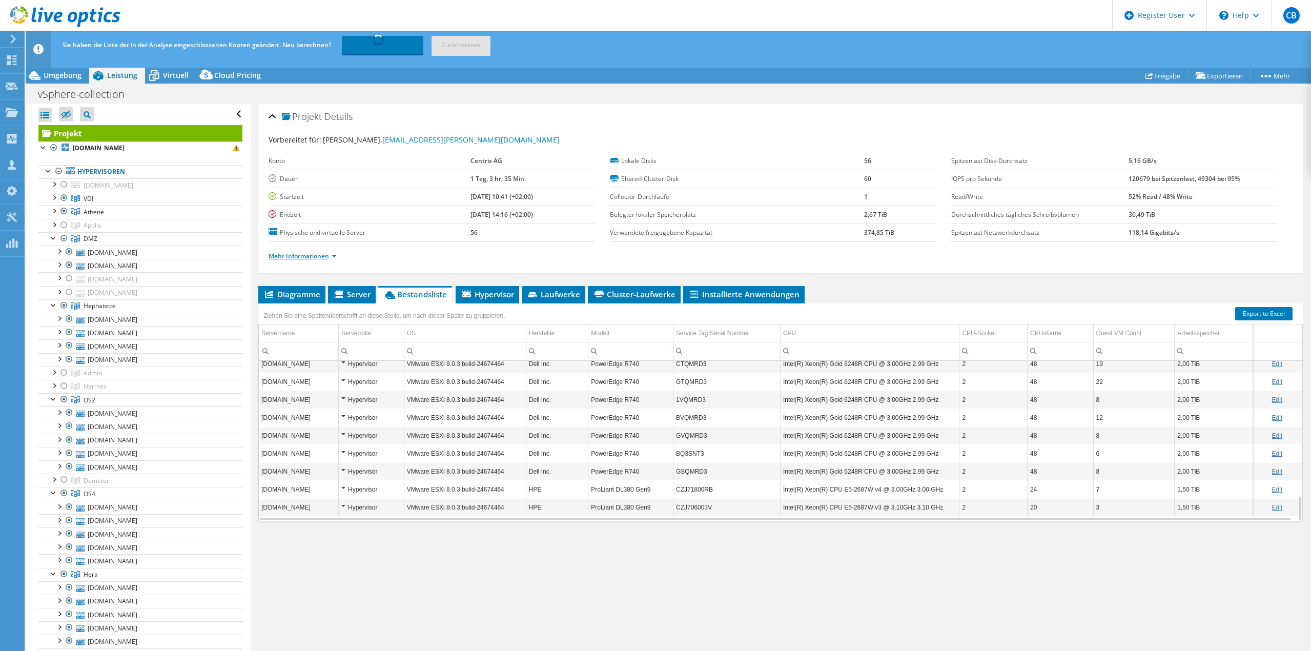
click at [300, 257] on link "Mehr Informationen" at bounding box center [302, 256] width 68 height 9
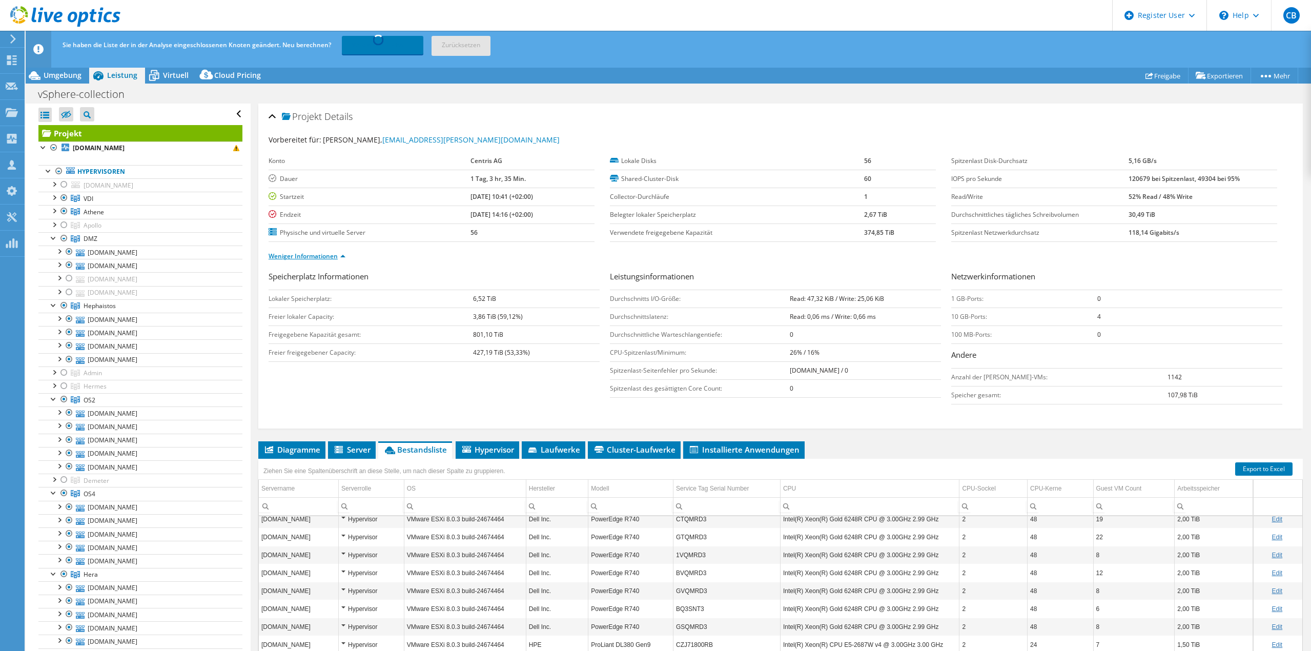
click at [337, 256] on link "Weniger Informationen" at bounding box center [306, 256] width 77 height 9
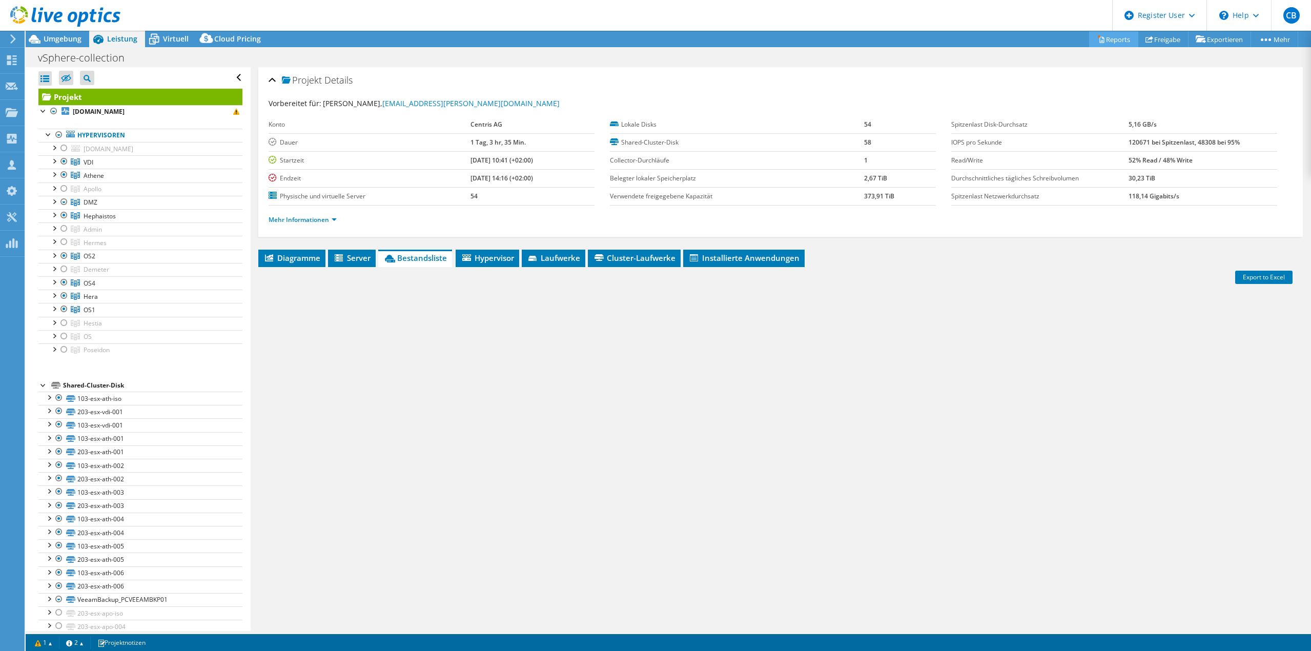
click at [1107, 37] on link "Reports" at bounding box center [1113, 39] width 49 height 16
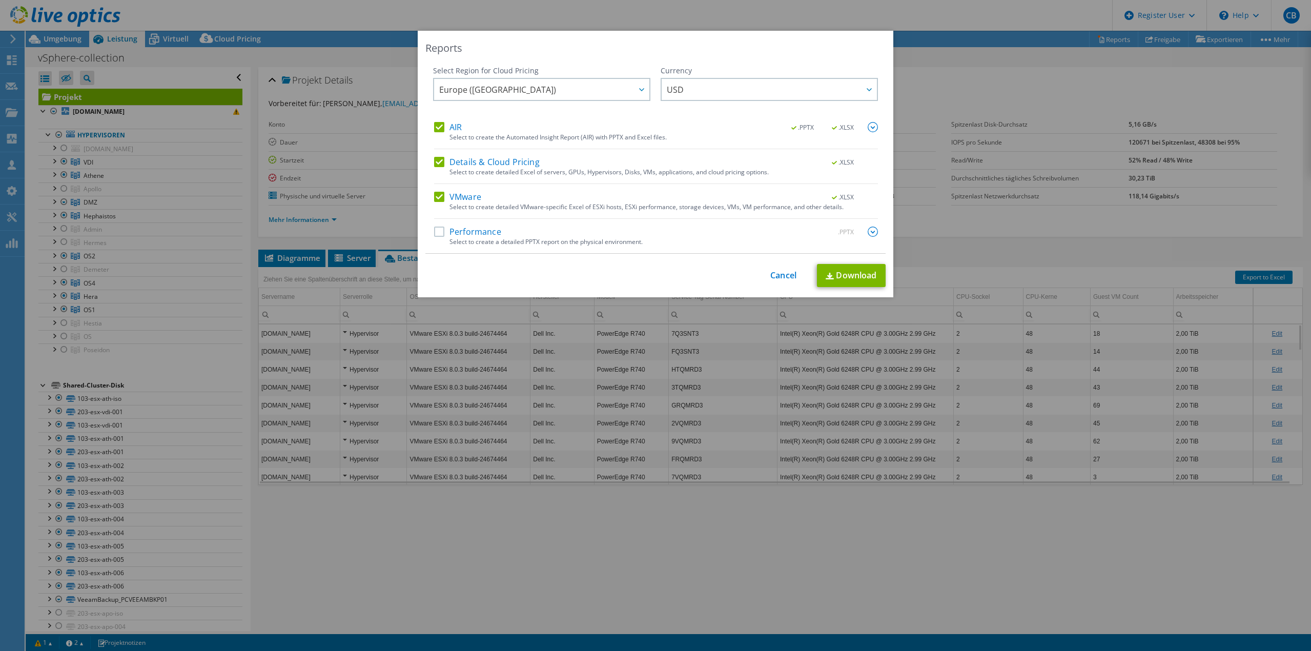
click at [434, 230] on label "Performance" at bounding box center [467, 231] width 67 height 10
click at [0, 0] on input "Performance" at bounding box center [0, 0] width 0 height 0
click at [869, 233] on img at bounding box center [872, 231] width 10 height 10
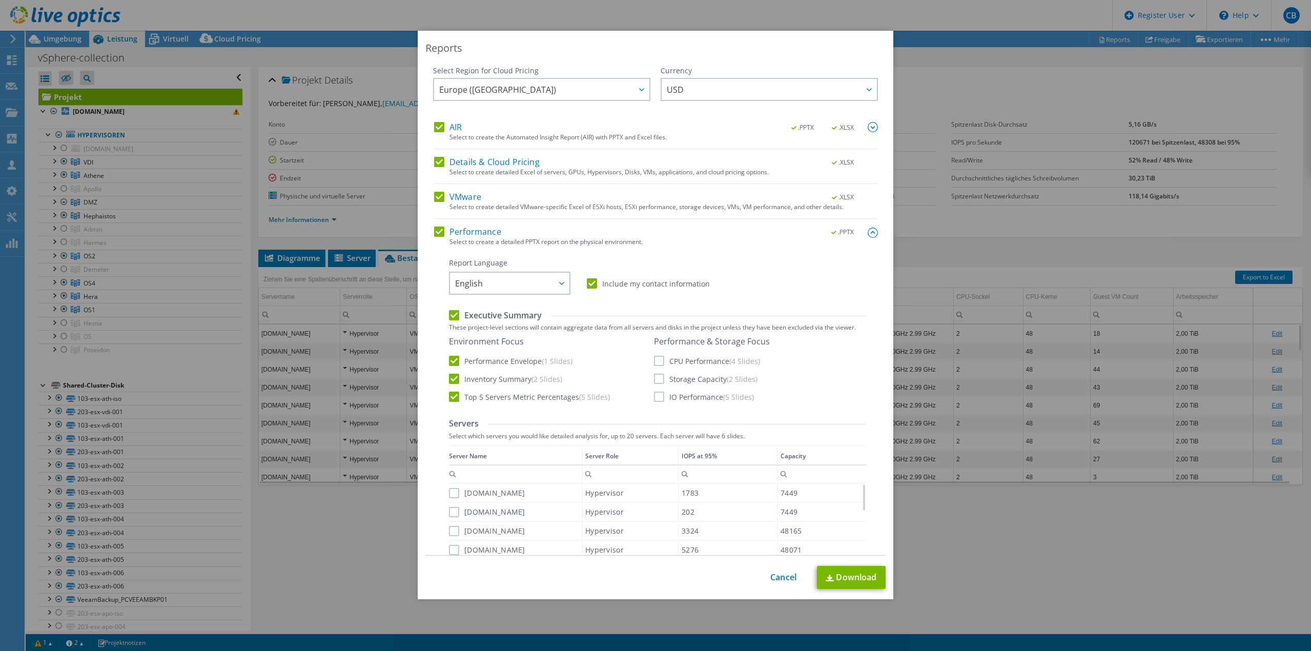
click at [656, 358] on label "CPU Performance (4 Slides)" at bounding box center [707, 361] width 106 height 10
click at [0, 0] on input "CPU Performance (4 Slides)" at bounding box center [0, 0] width 0 height 0
click at [654, 377] on label "Storage Capacity (2 Slides)" at bounding box center [705, 379] width 103 height 10
click at [0, 0] on input "Storage Capacity (2 Slides)" at bounding box center [0, 0] width 0 height 0
drag, startPoint x: 653, startPoint y: 398, endPoint x: 629, endPoint y: 399, distance: 23.6
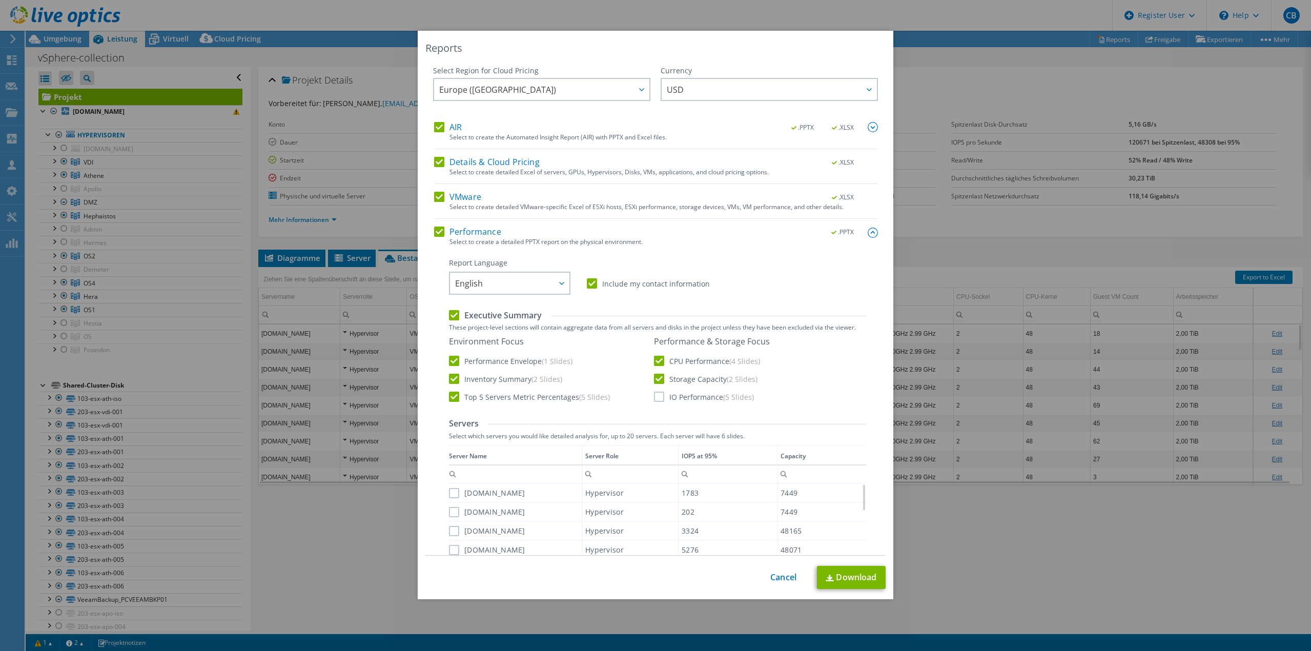
click at [654, 399] on label "IO Performance (5 Slides)" at bounding box center [704, 396] width 100 height 10
click at [0, 0] on input "IO Performance (5 Slides)" at bounding box center [0, 0] width 0 height 0
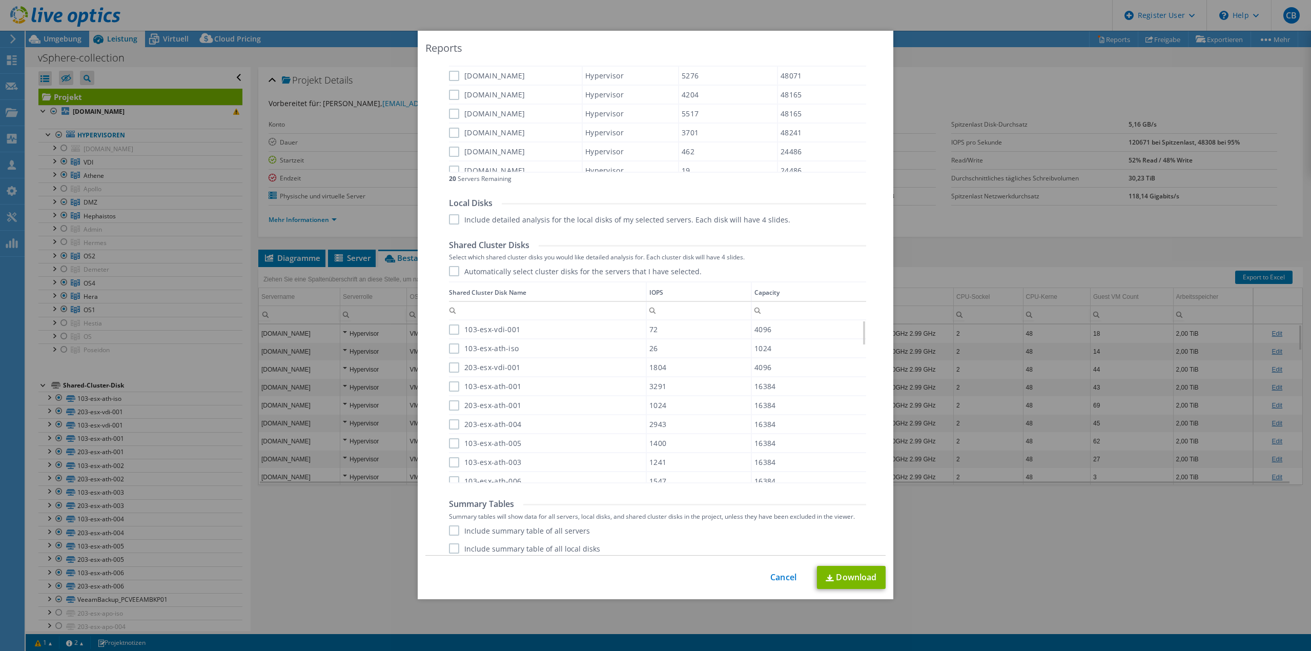
scroll to position [498, 0]
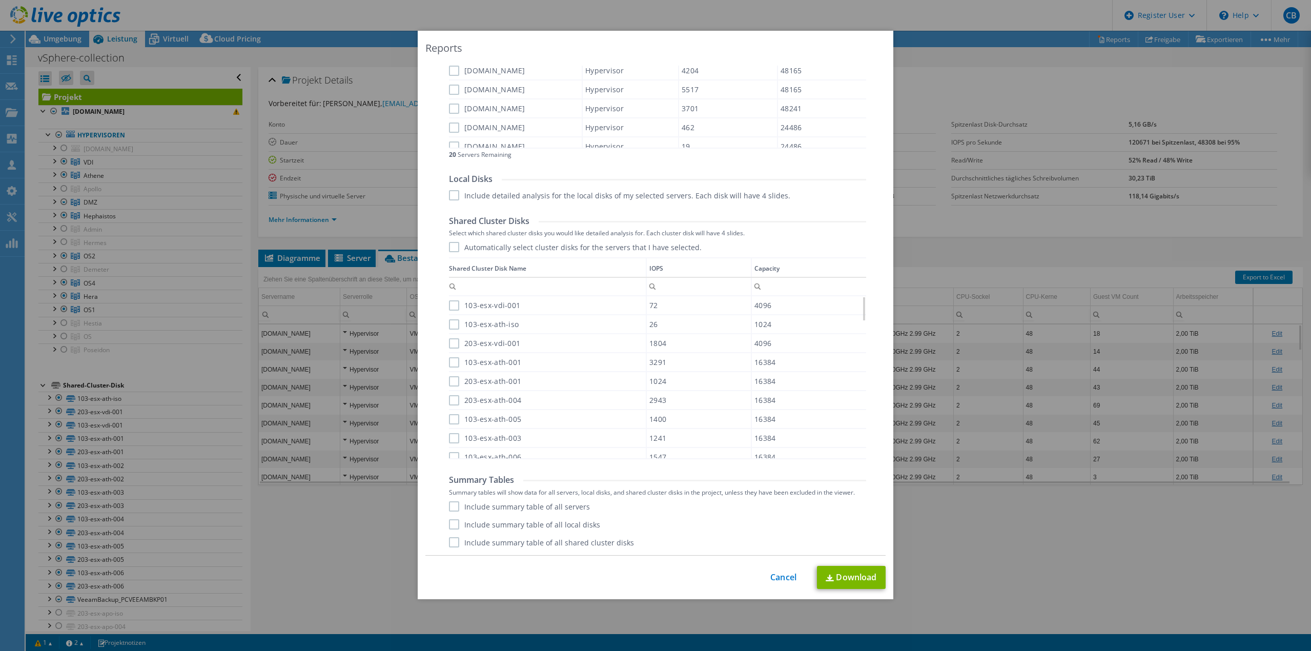
click at [449, 511] on label "Include summary table of all servers" at bounding box center [519, 506] width 141 height 10
click at [0, 0] on input "Include summary table of all servers" at bounding box center [0, 0] width 0 height 0
click at [452, 535] on div "Include summary table of all servers Include summary table of all local disks I…" at bounding box center [657, 524] width 417 height 46
click at [451, 523] on label "Include summary table of all local disks" at bounding box center [524, 524] width 151 height 10
click at [0, 0] on input "Include summary table of all local disks" at bounding box center [0, 0] width 0 height 0
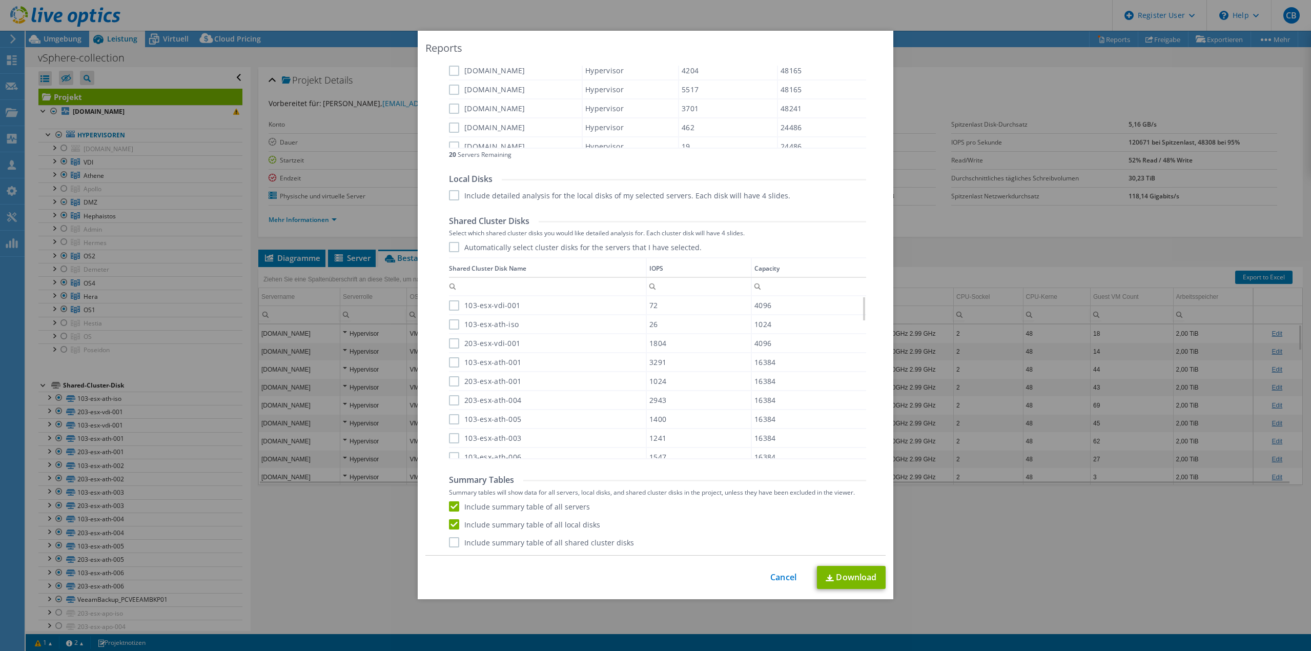
click at [451, 536] on div "Include summary table of all servers Include summary table of all local disks I…" at bounding box center [657, 524] width 417 height 46
click at [868, 579] on link "Download" at bounding box center [851, 577] width 69 height 23
click at [1208, 115] on div "Reports Select Region for Cloud Pricing Asia Pacific ([GEOGRAPHIC_DATA]) [GEOGR…" at bounding box center [655, 325] width 1311 height 589
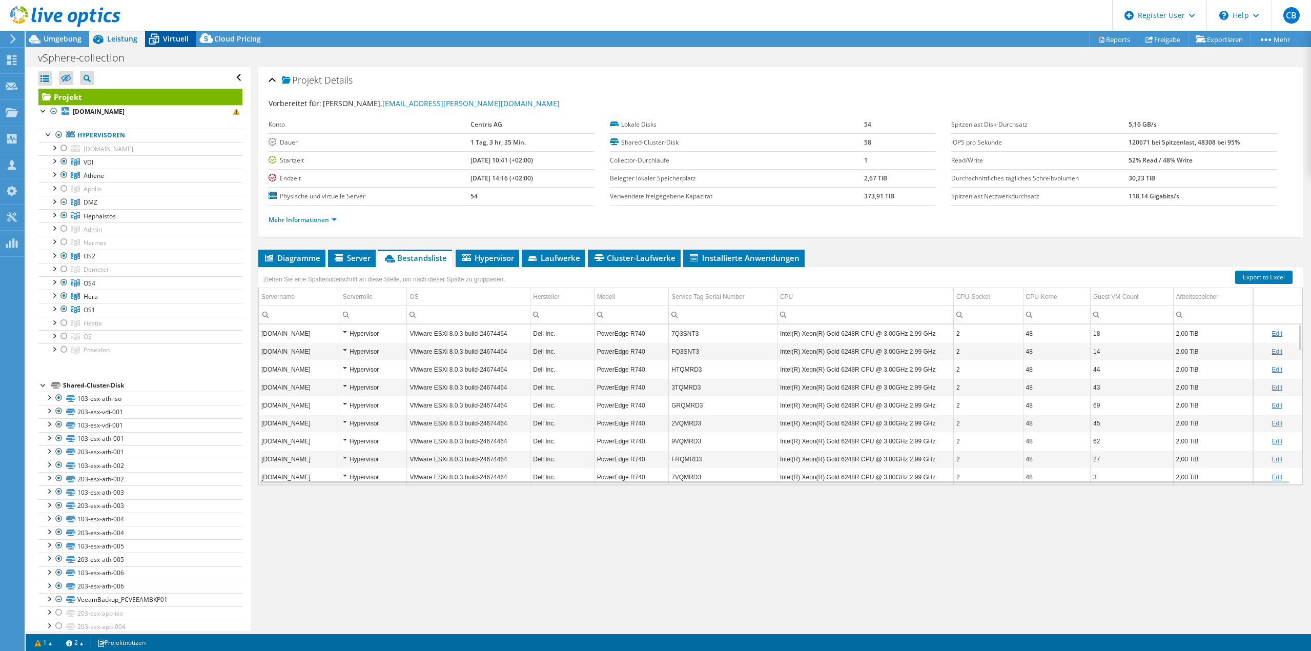
click at [166, 35] on span "Virtuell" at bounding box center [176, 39] width 26 height 10
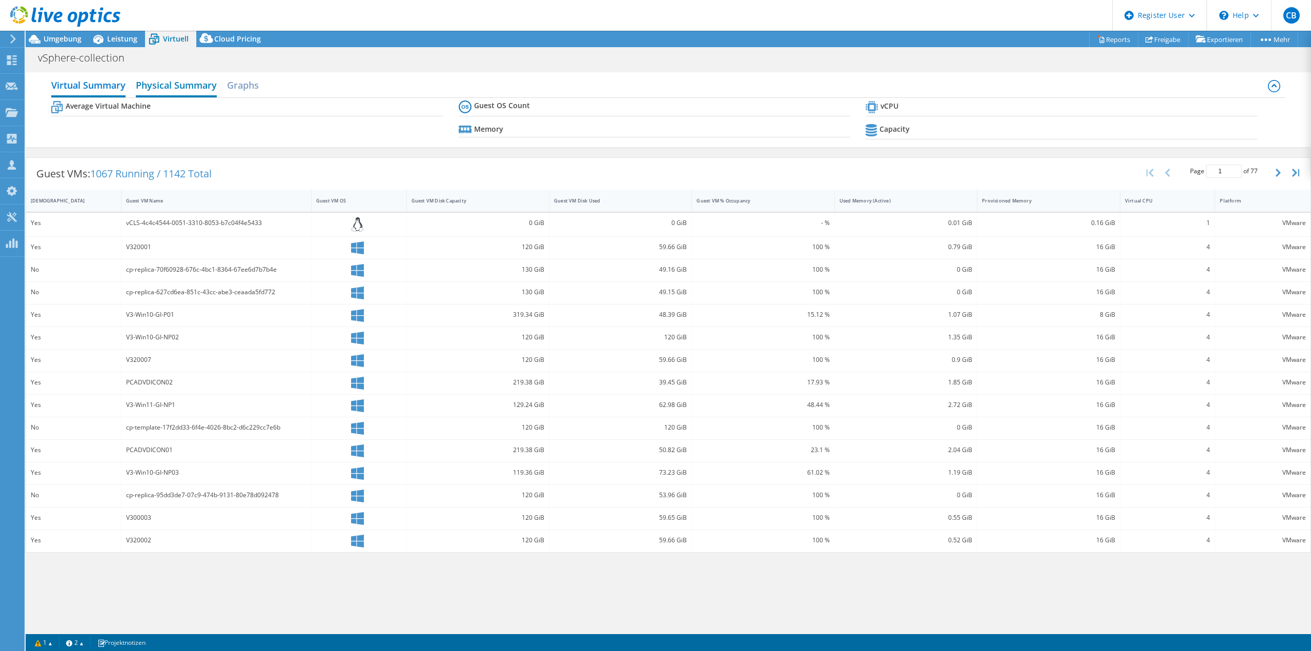
click at [180, 93] on h2 "Physical Summary" at bounding box center [176, 86] width 81 height 23
